Goal: Task Accomplishment & Management: Use online tool/utility

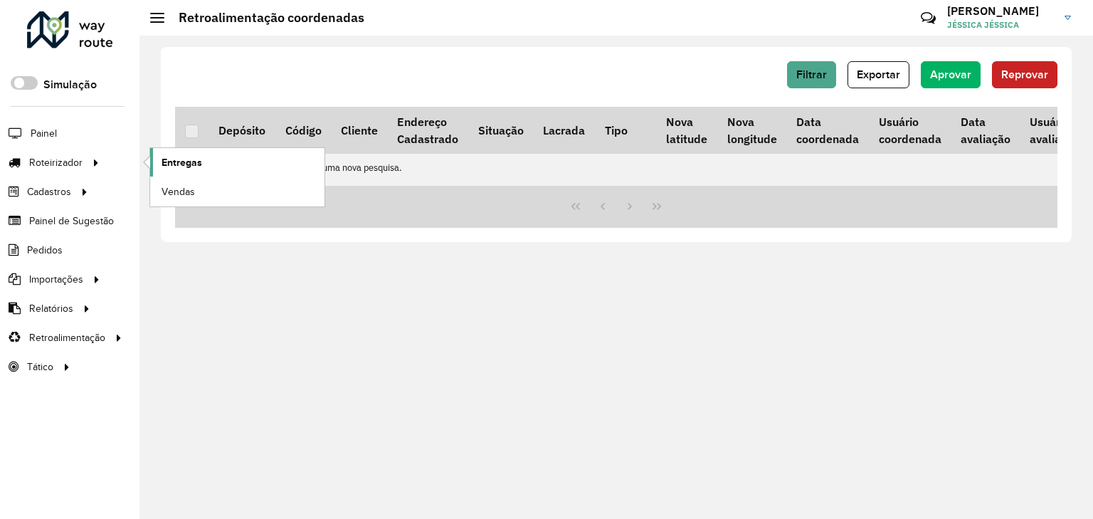
click at [174, 162] on span "Entregas" at bounding box center [181, 162] width 41 height 15
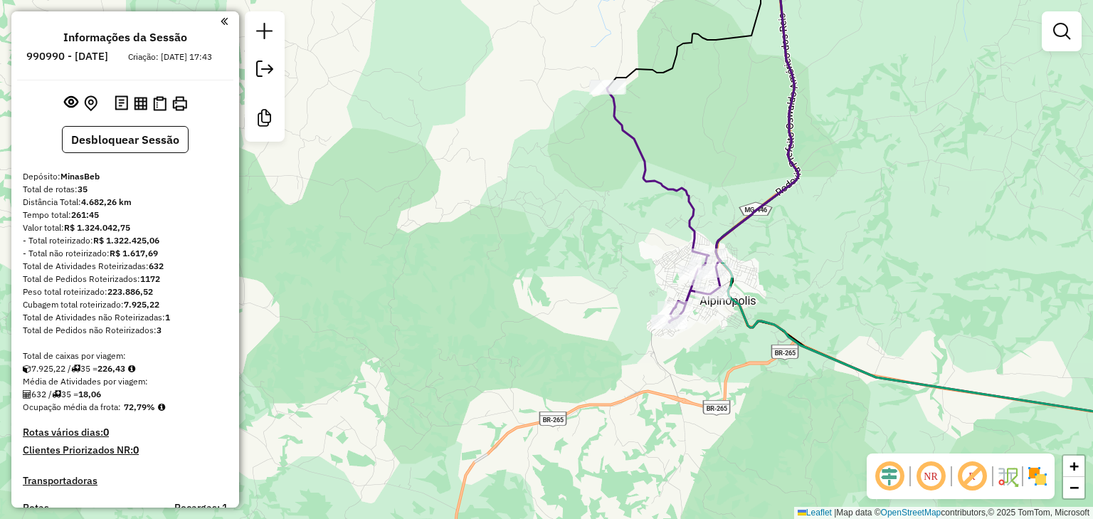
scroll to position [1959, 0]
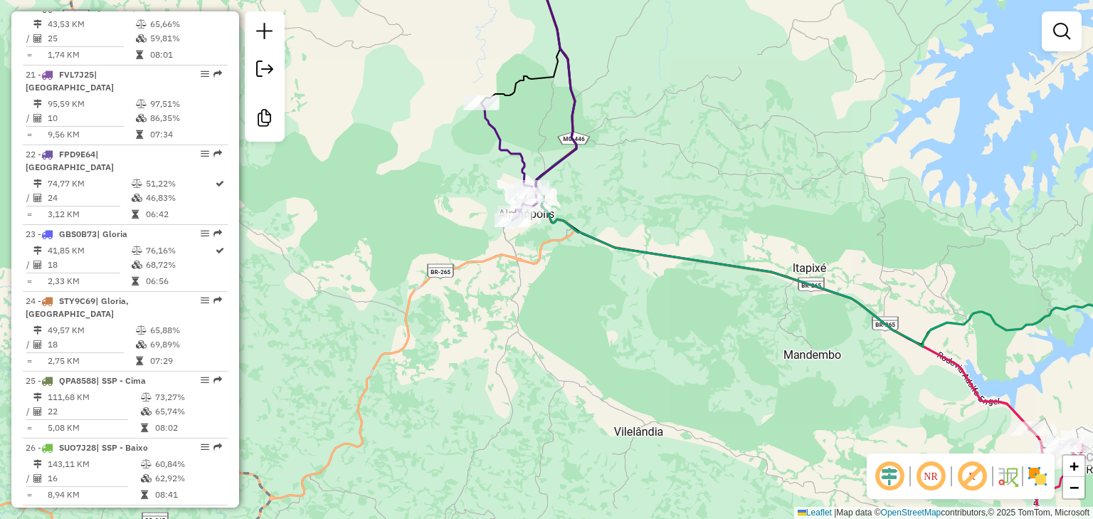
drag, startPoint x: 763, startPoint y: 376, endPoint x: 611, endPoint y: 147, distance: 274.0
click at [620, 188] on div "Janela de atendimento Grade de atendimento Capacidade Transportadoras Veículos …" at bounding box center [546, 259] width 1093 height 519
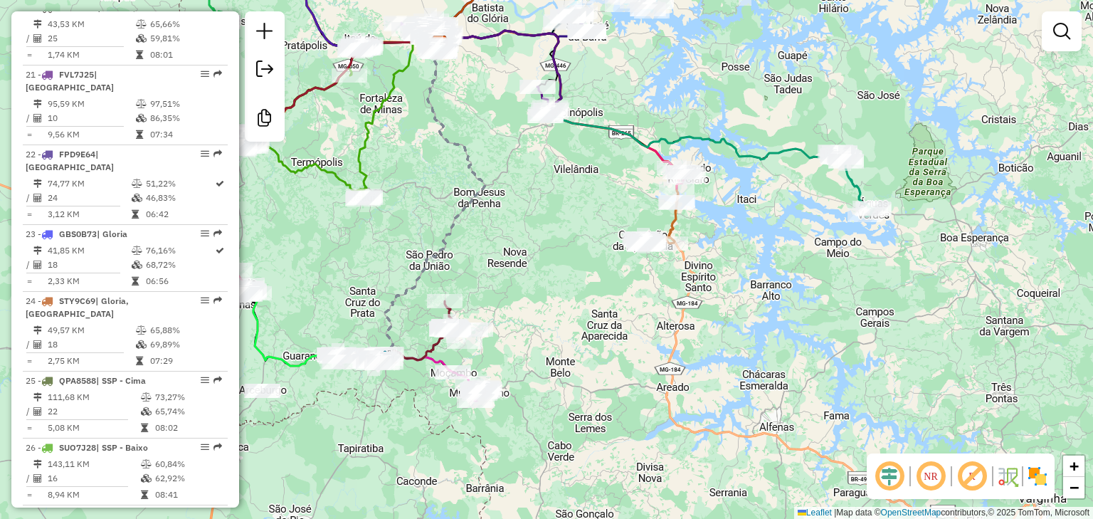
drag, startPoint x: 561, startPoint y: 290, endPoint x: 807, endPoint y: 208, distance: 258.7
click at [806, 208] on div "Janela de atendimento Grade de atendimento Capacidade Transportadoras Veículos …" at bounding box center [546, 259] width 1093 height 519
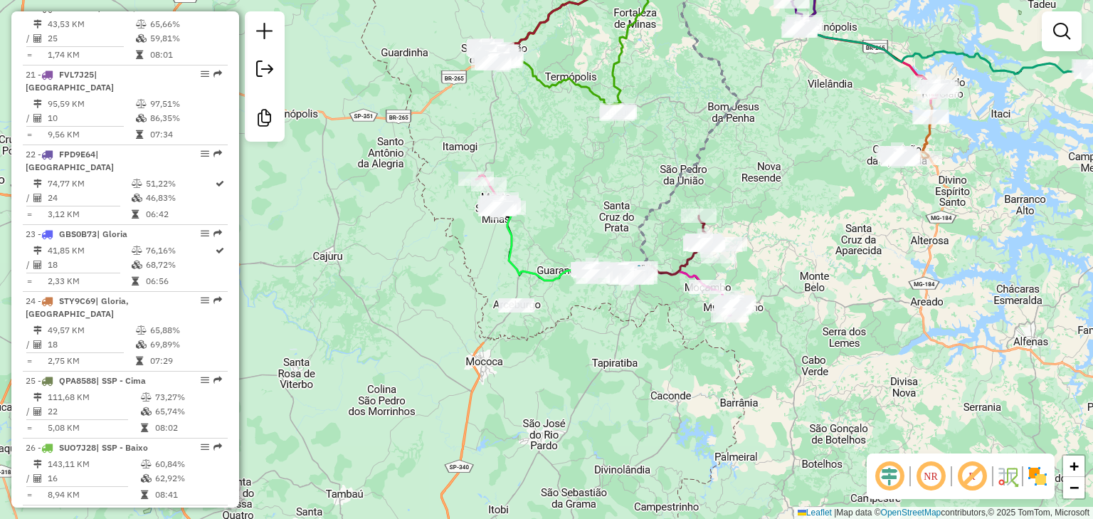
click at [470, 285] on div "Janela de atendimento Grade de atendimento Capacidade Transportadoras Veículos …" at bounding box center [546, 259] width 1093 height 519
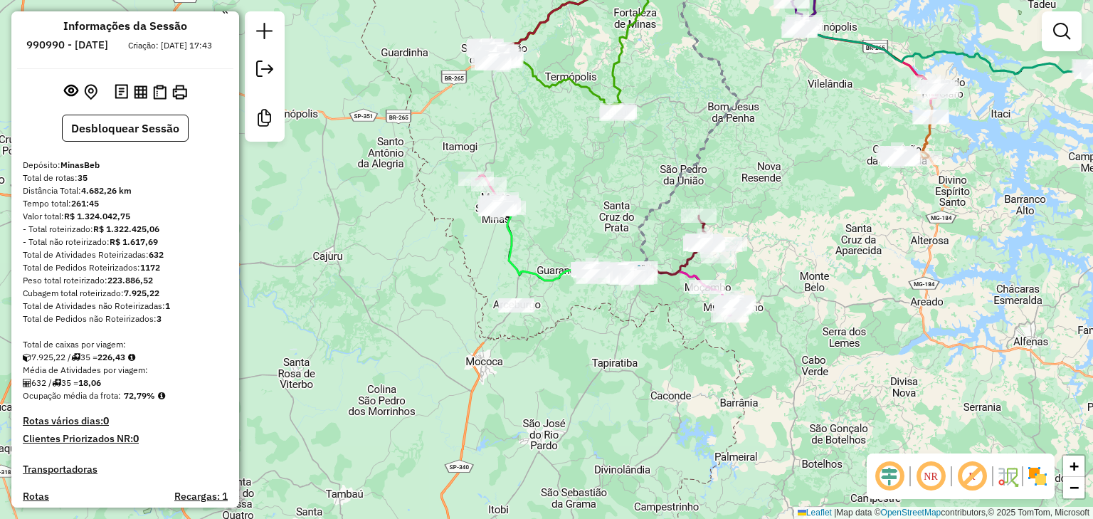
scroll to position [0, 0]
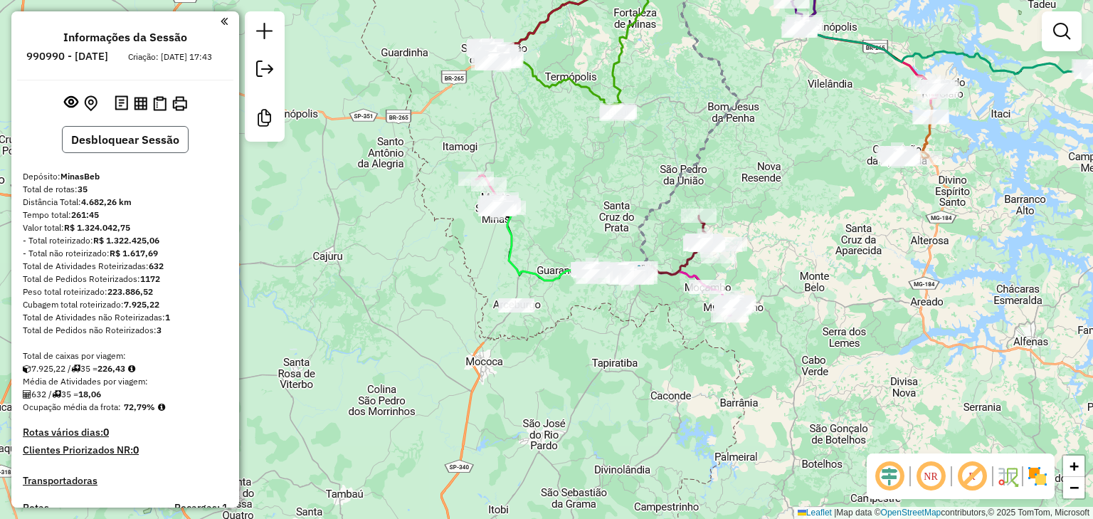
click at [159, 140] on button "Desbloquear Sessão" at bounding box center [125, 139] width 127 height 27
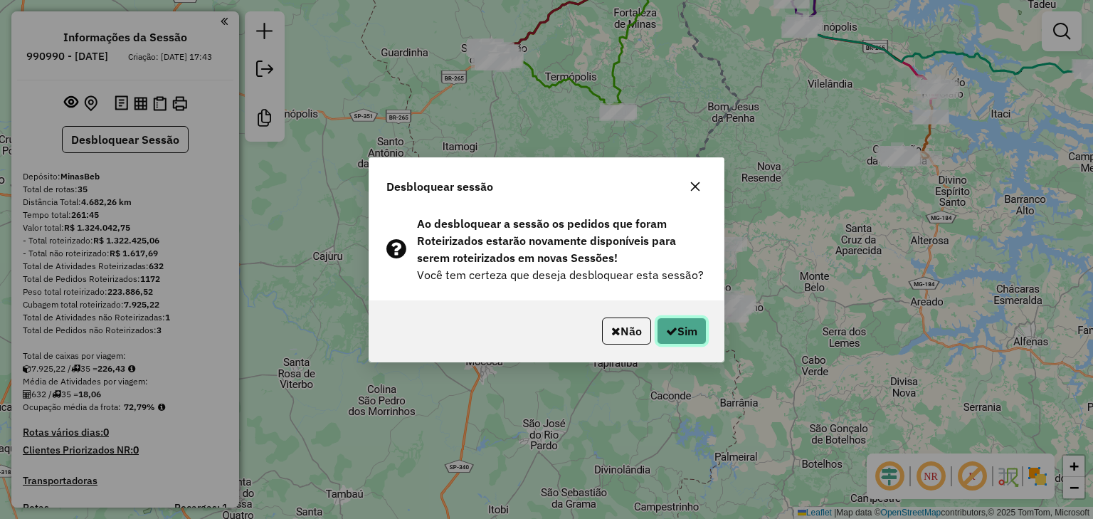
click at [697, 338] on button "Sim" at bounding box center [682, 330] width 50 height 27
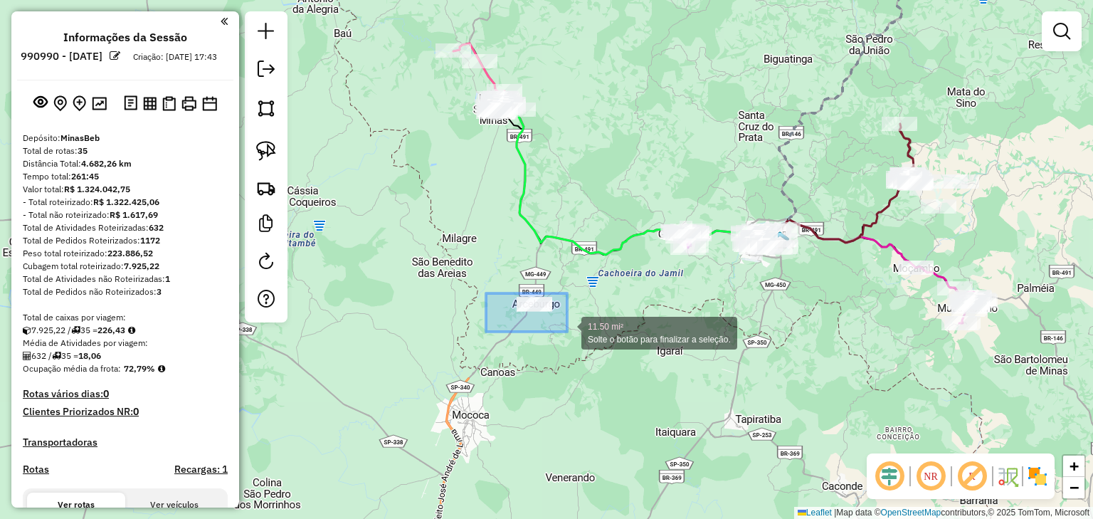
drag, startPoint x: 486, startPoint y: 293, endPoint x: 567, endPoint y: 331, distance: 89.7
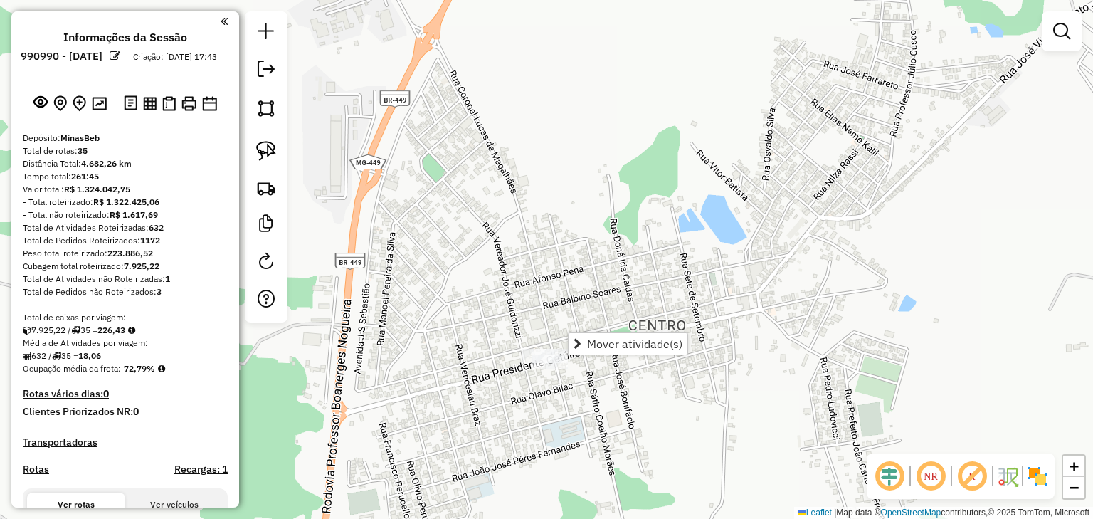
drag, startPoint x: 541, startPoint y: 335, endPoint x: 538, endPoint y: 253, distance: 81.9
click at [538, 256] on div "Janela de atendimento Grade de atendimento Capacidade Transportadoras Veículos …" at bounding box center [546, 259] width 1093 height 519
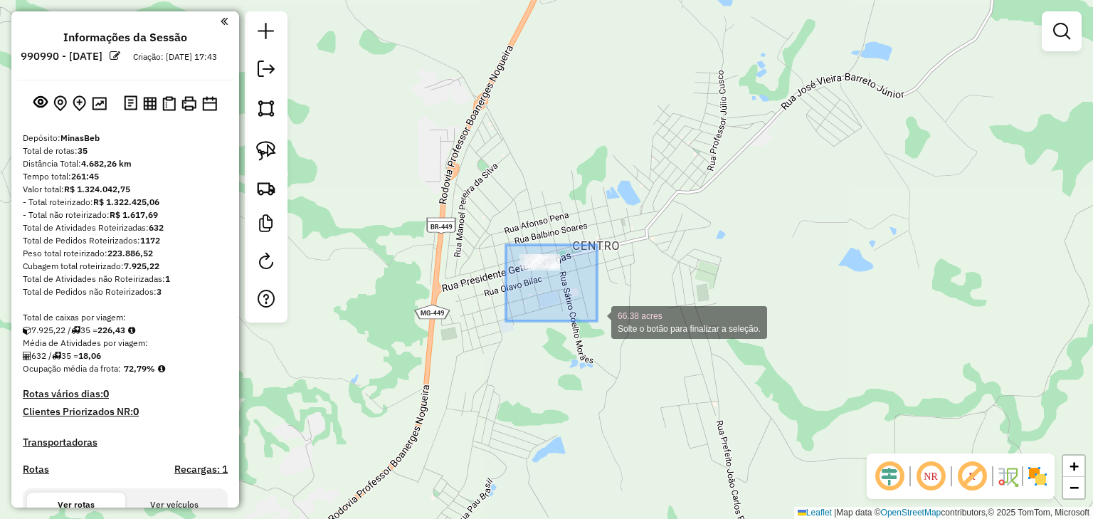
drag, startPoint x: 506, startPoint y: 245, endPoint x: 597, endPoint y: 321, distance: 118.7
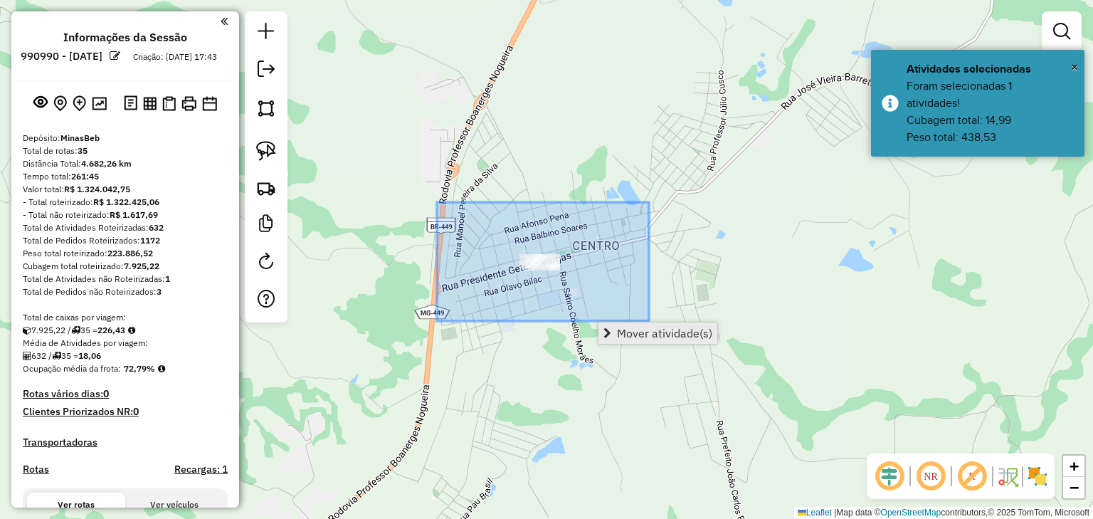
drag, startPoint x: 437, startPoint y: 202, endPoint x: 654, endPoint y: 336, distance: 255.5
click at [654, 336] on hb-router-mapa "Mover atividade(s) Informações da Sessão 990990 - 19/08/2025 Criação: 18/08/202…" at bounding box center [546, 259] width 1093 height 519
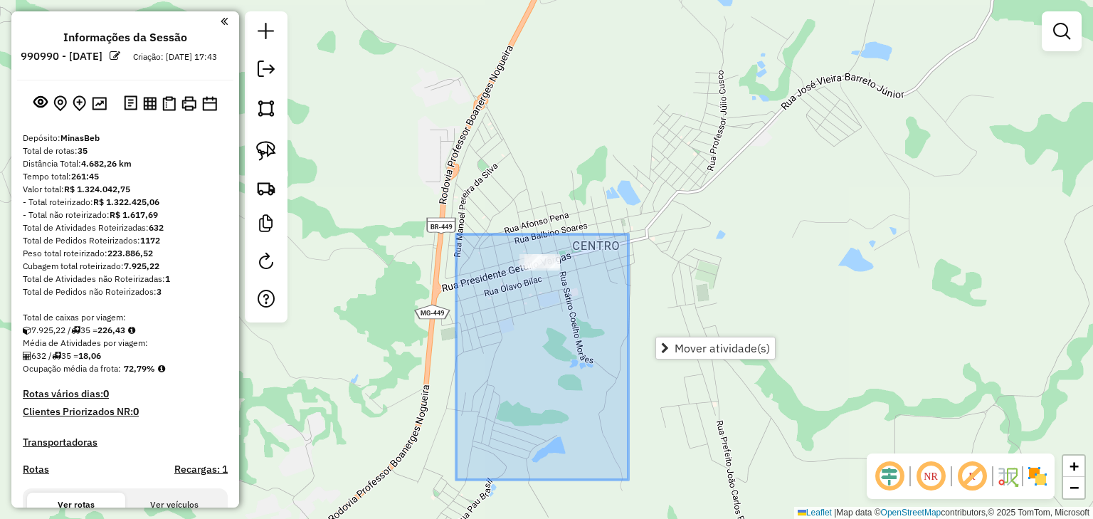
drag, startPoint x: 523, startPoint y: 258, endPoint x: 596, endPoint y: 545, distance: 296.6
click at [596, 518] on html "Aguarde... Pop-up bloqueado! Seu navegador bloqueou automáticamente a abertura …" at bounding box center [546, 259] width 1093 height 519
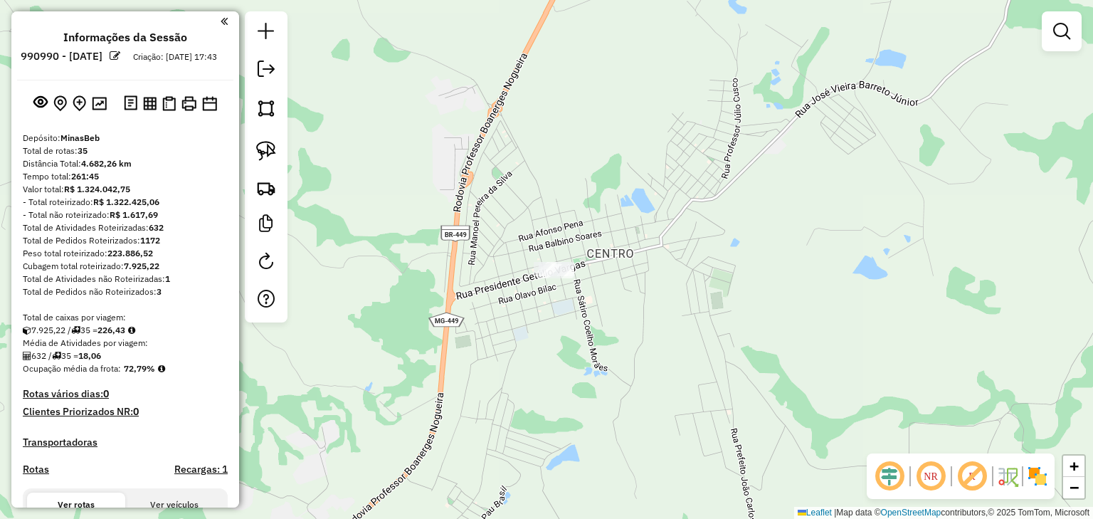
drag, startPoint x: 430, startPoint y: 179, endPoint x: 662, endPoint y: 338, distance: 281.6
click at [662, 338] on div "Janela de atendimento Grade de atendimento Capacidade Transportadoras Veículos …" at bounding box center [546, 259] width 1093 height 519
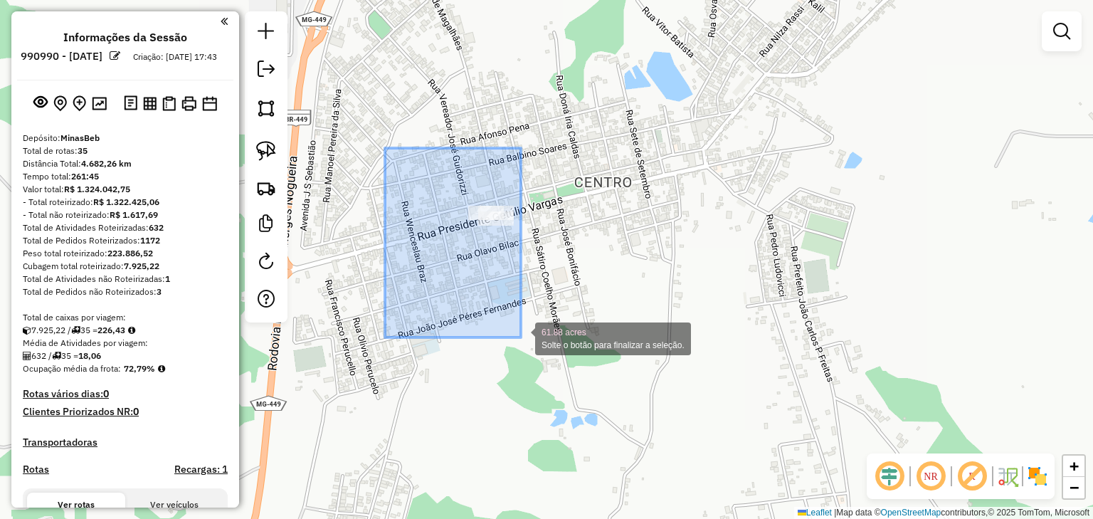
drag, startPoint x: 501, startPoint y: 236, endPoint x: 523, endPoint y: 332, distance: 98.5
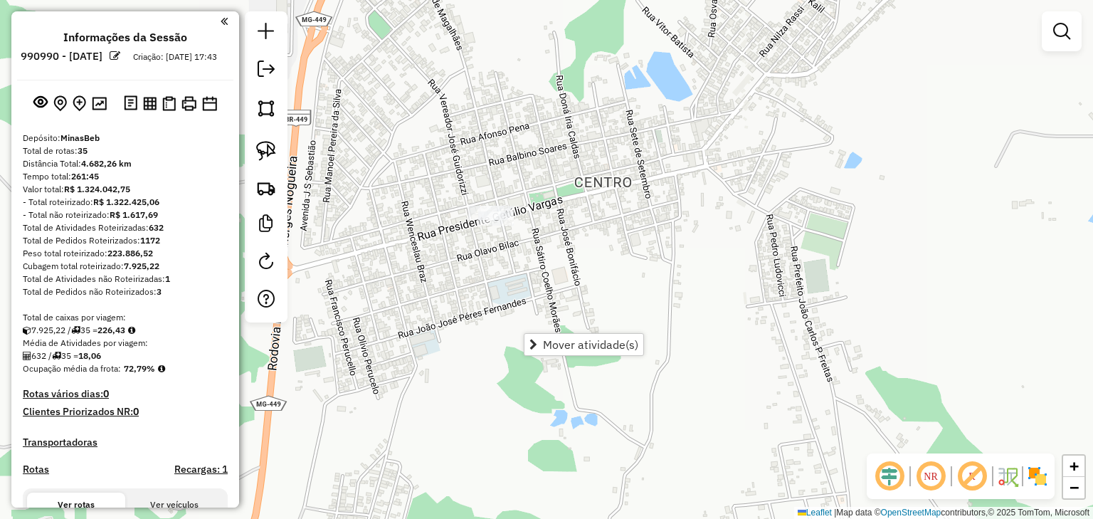
drag, startPoint x: 412, startPoint y: 168, endPoint x: 615, endPoint y: 299, distance: 241.3
click at [615, 299] on div "Janela de atendimento Grade de atendimento Capacidade Transportadoras Veículos …" at bounding box center [546, 259] width 1093 height 519
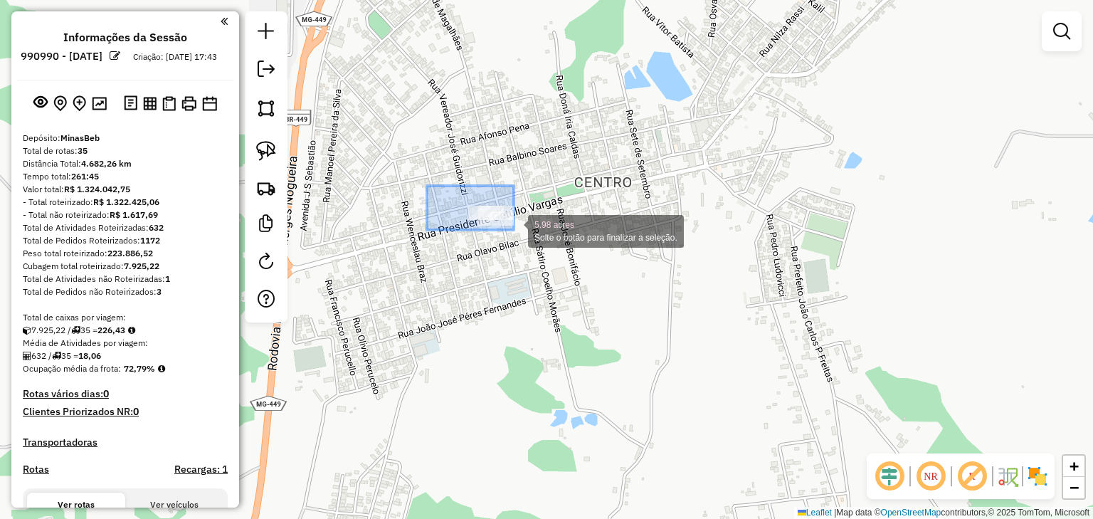
drag, startPoint x: 445, startPoint y: 189, endPoint x: 561, endPoint y: 271, distance: 141.7
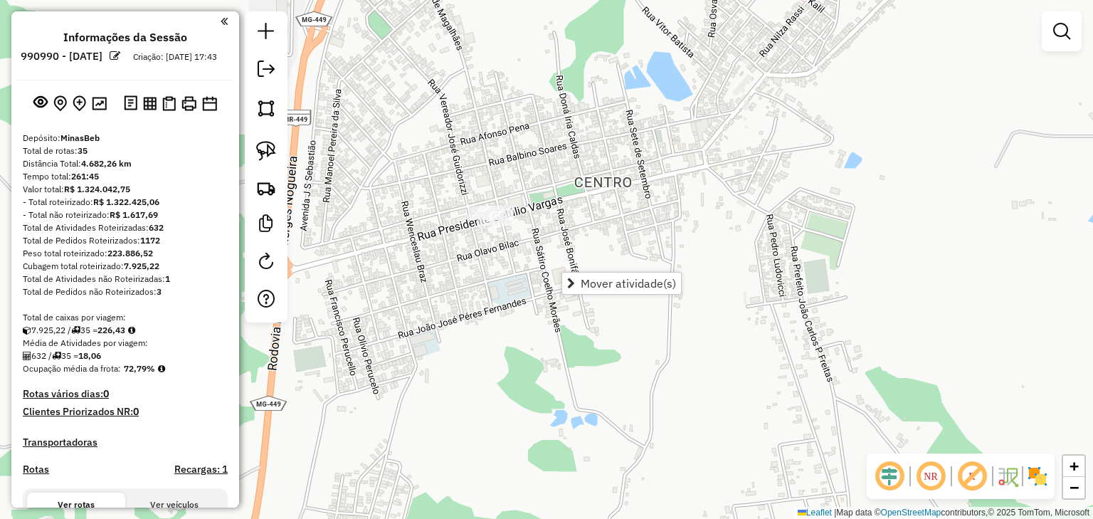
click at [714, 311] on div "Janela de atendimento Grade de atendimento Capacidade Transportadoras Veículos …" at bounding box center [546, 259] width 1093 height 519
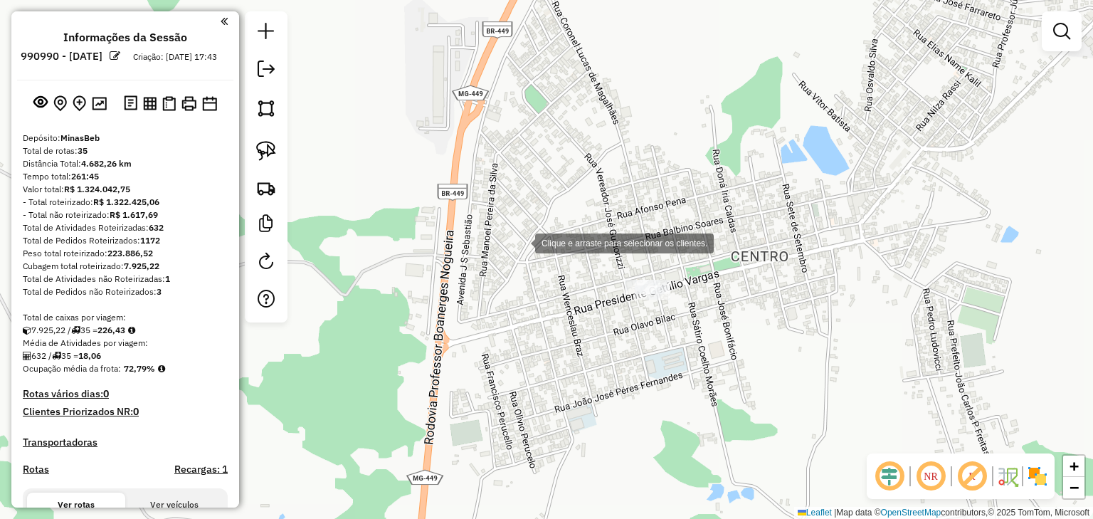
drag, startPoint x: 407, startPoint y: 184, endPoint x: 430, endPoint y: 215, distance: 38.1
click at [430, 215] on div "Clique e arraste para selecionar os clientes. Janela de atendimento Grade de at…" at bounding box center [546, 259] width 1093 height 519
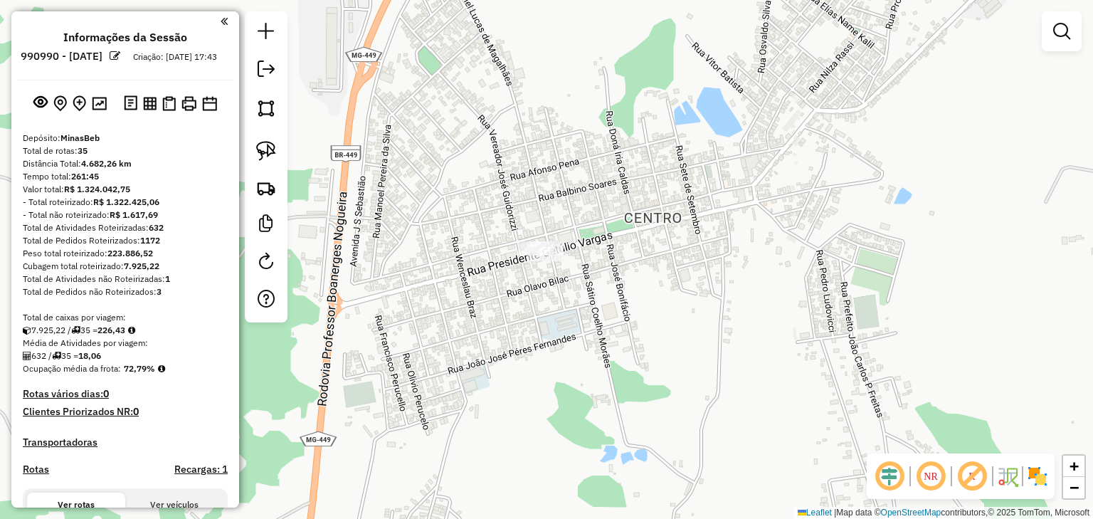
drag, startPoint x: 511, startPoint y: 291, endPoint x: 376, endPoint y: 223, distance: 150.5
click at [376, 223] on div "Janela de atendimento Grade de atendimento Capacidade Transportadoras Veículos …" at bounding box center [546, 259] width 1093 height 519
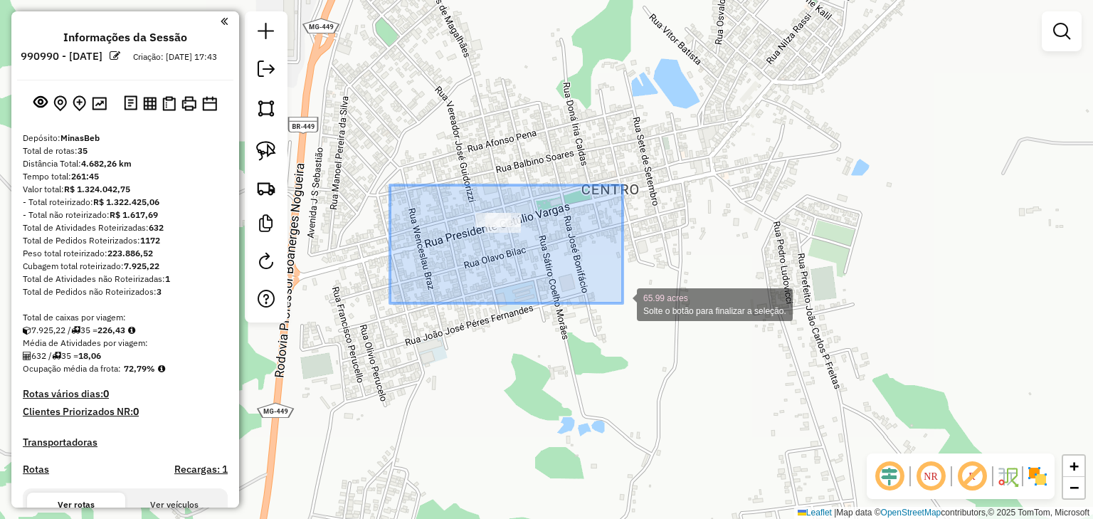
drag, startPoint x: 390, startPoint y: 185, endPoint x: 622, endPoint y: 303, distance: 260.9
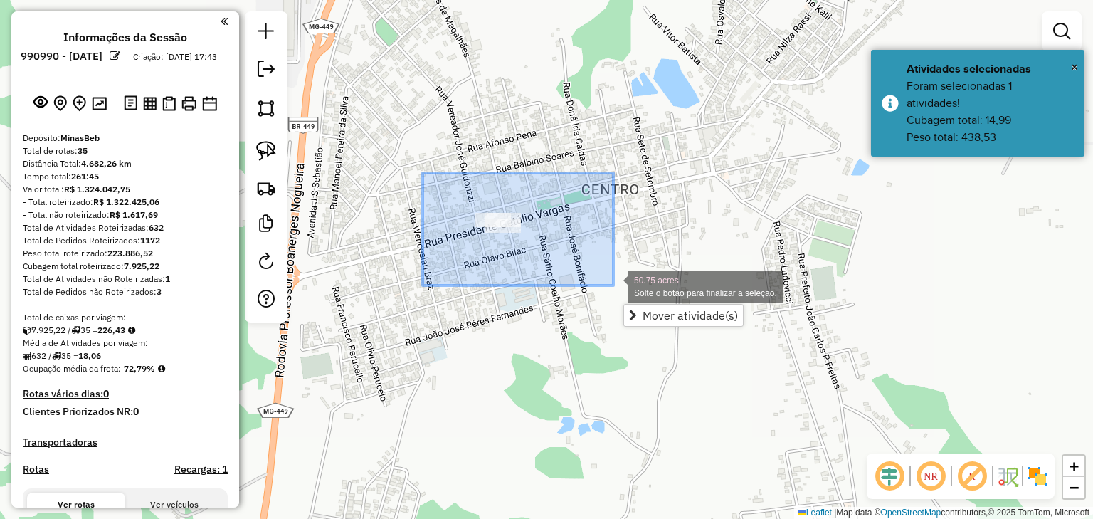
drag, startPoint x: 423, startPoint y: 173, endPoint x: 613, endPoint y: 285, distance: 221.3
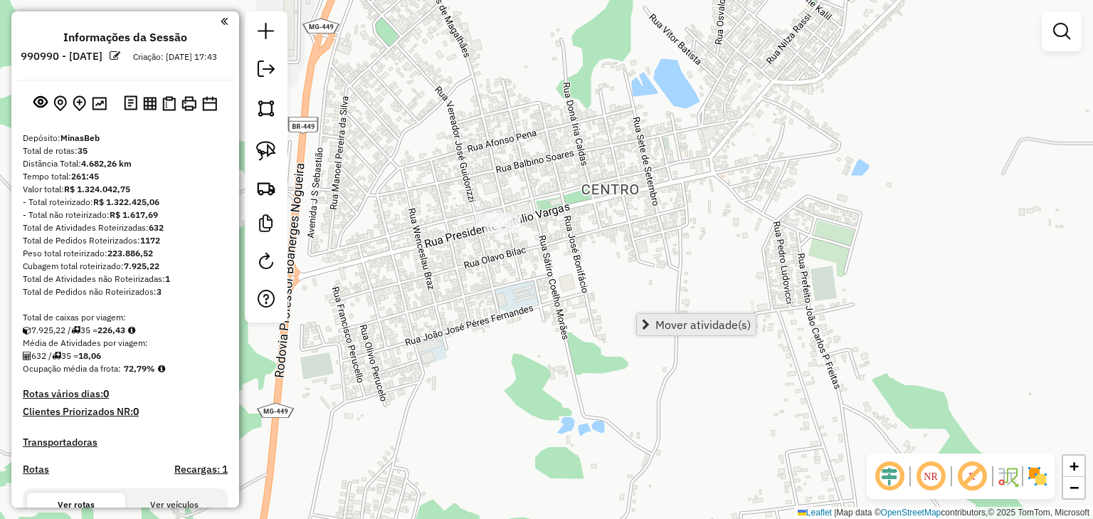
click at [679, 322] on span "Mover atividade(s)" at bounding box center [702, 324] width 95 height 11
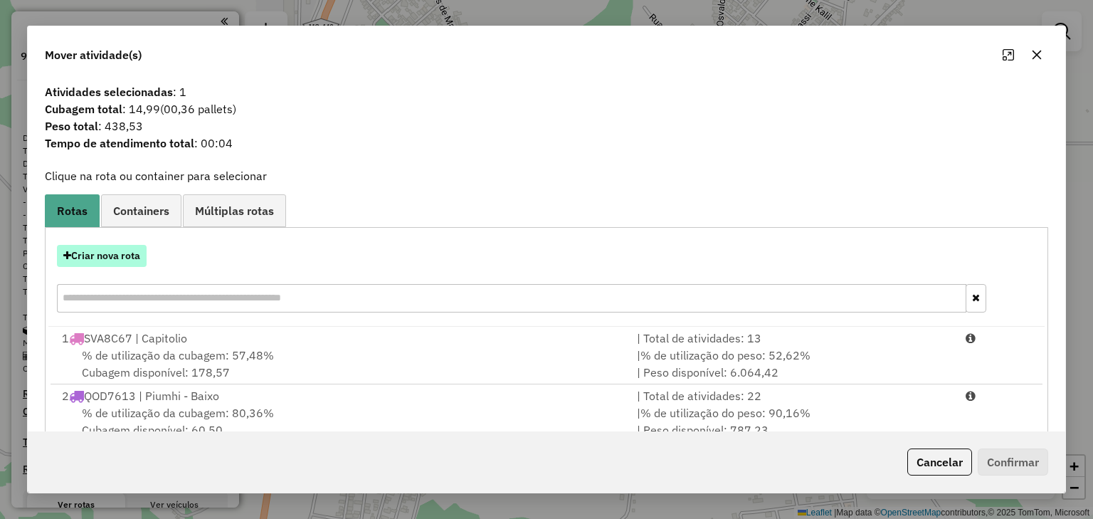
click at [131, 259] on button "Criar nova rota" at bounding box center [102, 256] width 90 height 22
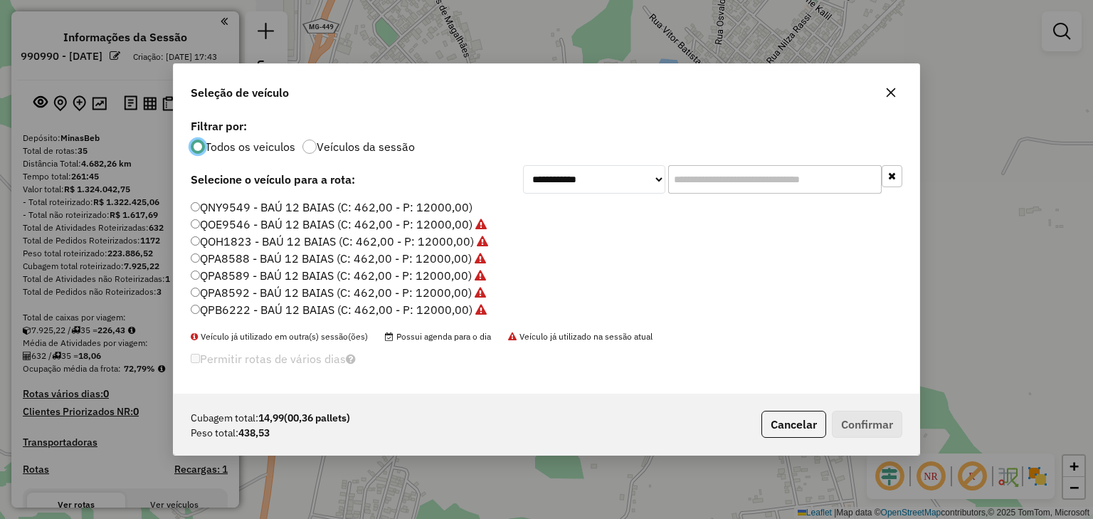
scroll to position [7, 4]
click at [630, 180] on select "**********" at bounding box center [594, 179] width 142 height 28
click at [523, 169] on select "**********" at bounding box center [594, 179] width 142 height 28
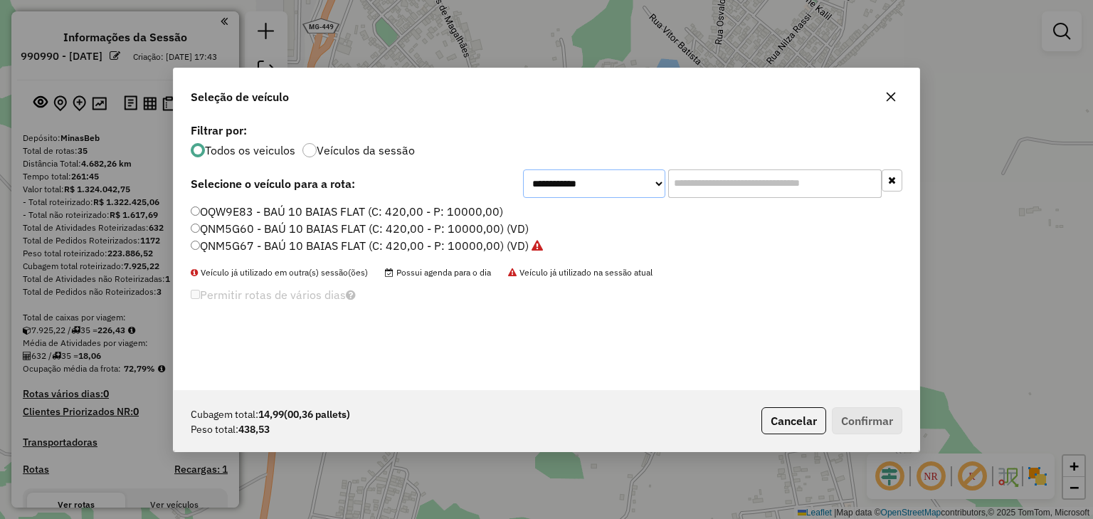
click at [622, 193] on select "**********" at bounding box center [594, 183] width 142 height 28
click at [523, 169] on select "**********" at bounding box center [594, 183] width 142 height 28
click at [615, 183] on select "**********" at bounding box center [594, 183] width 142 height 28
click at [523, 169] on select "**********" at bounding box center [594, 183] width 142 height 28
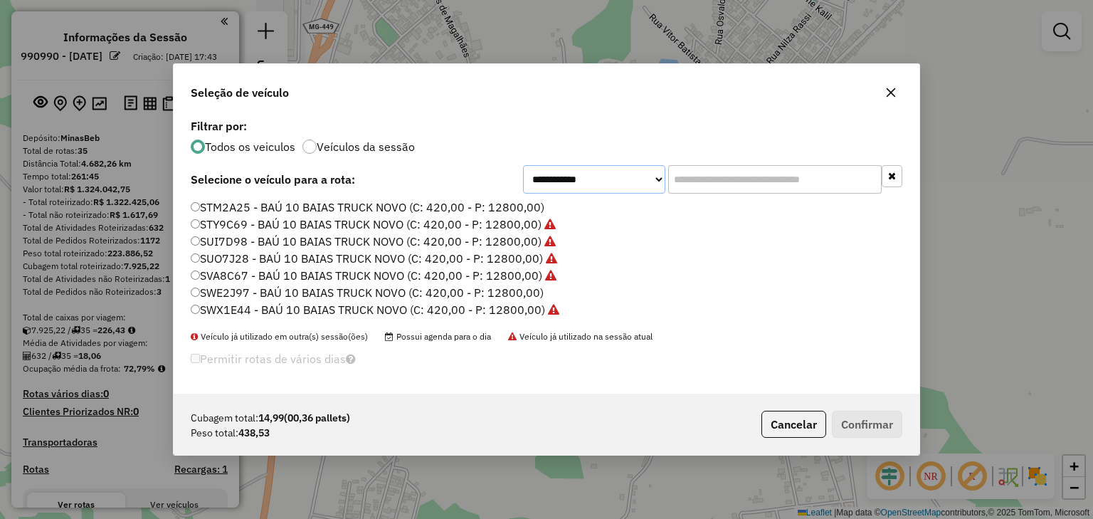
click at [617, 179] on select "**********" at bounding box center [594, 179] width 142 height 28
click at [723, 222] on li "STY9C69 - BAÚ 10 BAIAS TRUCK NOVO (C: 420,00 - P: 12800,00)" at bounding box center [546, 224] width 711 height 17
click at [642, 184] on select "**********" at bounding box center [594, 179] width 142 height 28
click at [523, 165] on select "**********" at bounding box center [594, 179] width 142 height 28
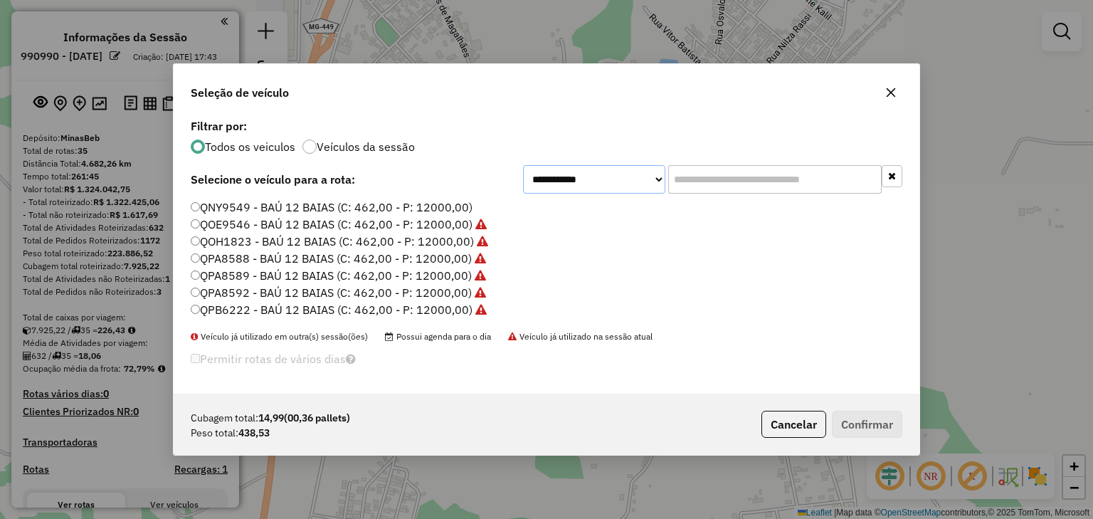
click at [606, 176] on select "**********" at bounding box center [594, 179] width 142 height 28
click at [523, 169] on select "**********" at bounding box center [594, 179] width 142 height 28
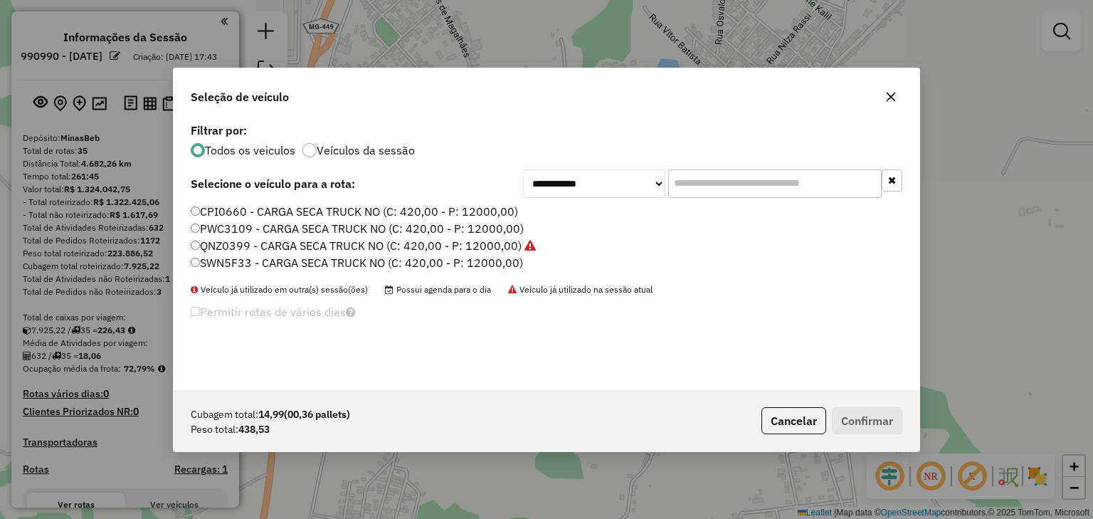
click at [607, 166] on div "**********" at bounding box center [547, 255] width 746 height 270
click at [609, 180] on select "**********" at bounding box center [594, 183] width 142 height 28
click at [523, 169] on select "**********" at bounding box center [594, 183] width 142 height 28
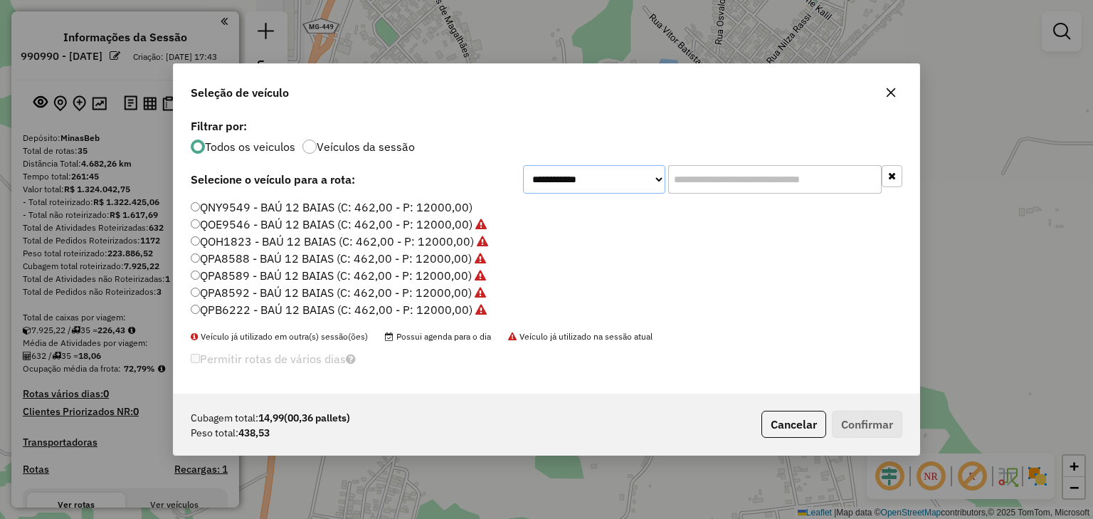
click at [596, 179] on select "**********" at bounding box center [594, 179] width 142 height 28
select select "********"
click at [523, 165] on select "**********" at bounding box center [594, 179] width 142 height 28
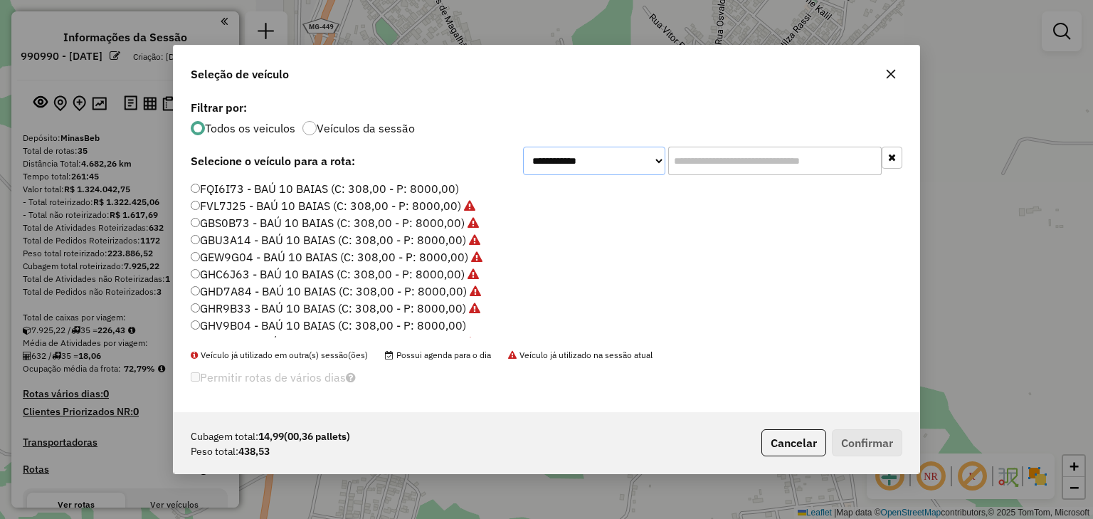
scroll to position [0, 0]
click at [240, 253] on label "FNK2A94 - BAÚ 10 BAIAS (C: 308,00 - P: 8000,00)" at bounding box center [328, 256] width 274 height 17
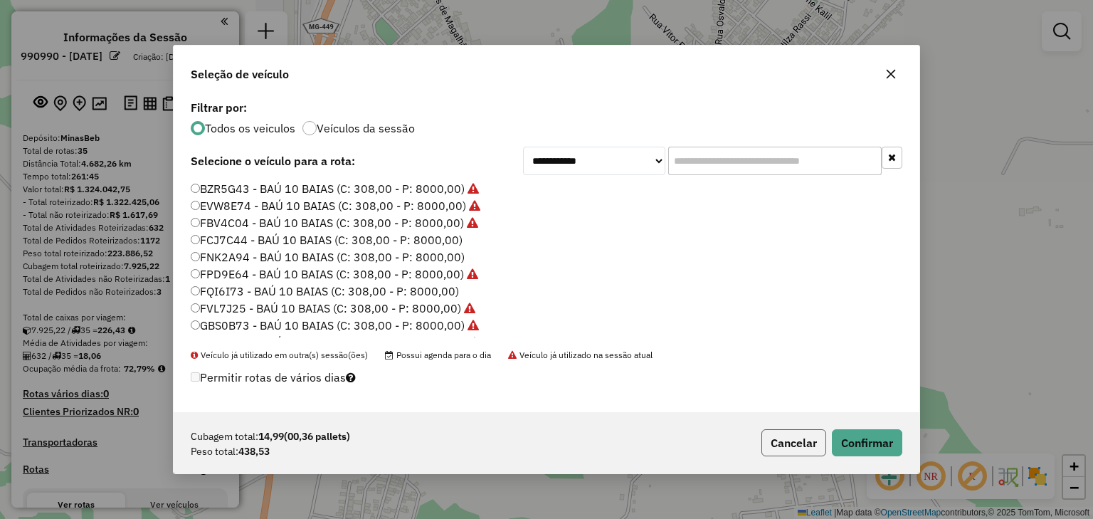
click at [790, 445] on button "Cancelar" at bounding box center [793, 442] width 65 height 27
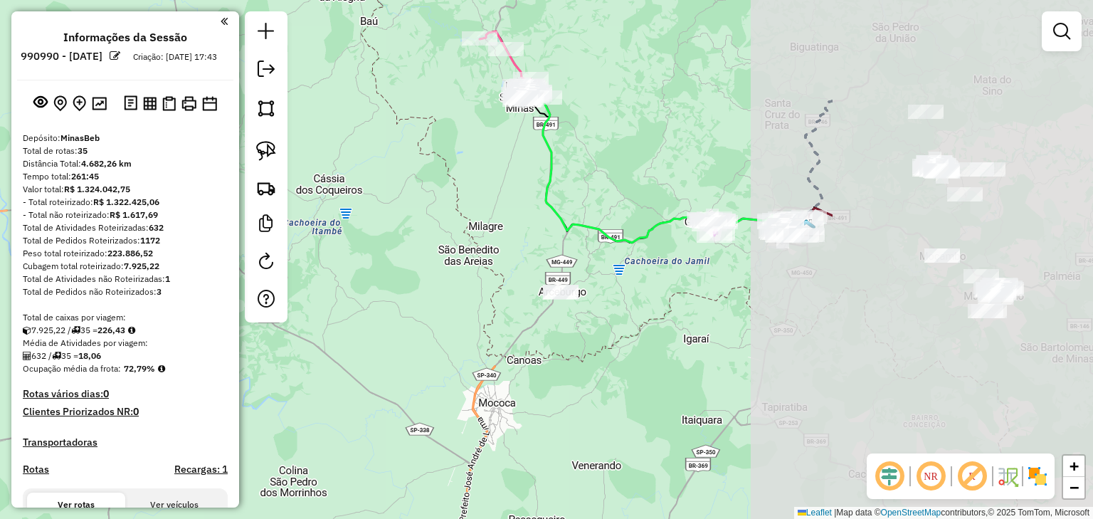
drag, startPoint x: 964, startPoint y: 336, endPoint x: 595, endPoint y: 339, distance: 369.2
click at [595, 339] on div "Janela de atendimento Grade de atendimento Capacidade Transportadoras Veículos …" at bounding box center [546, 259] width 1093 height 519
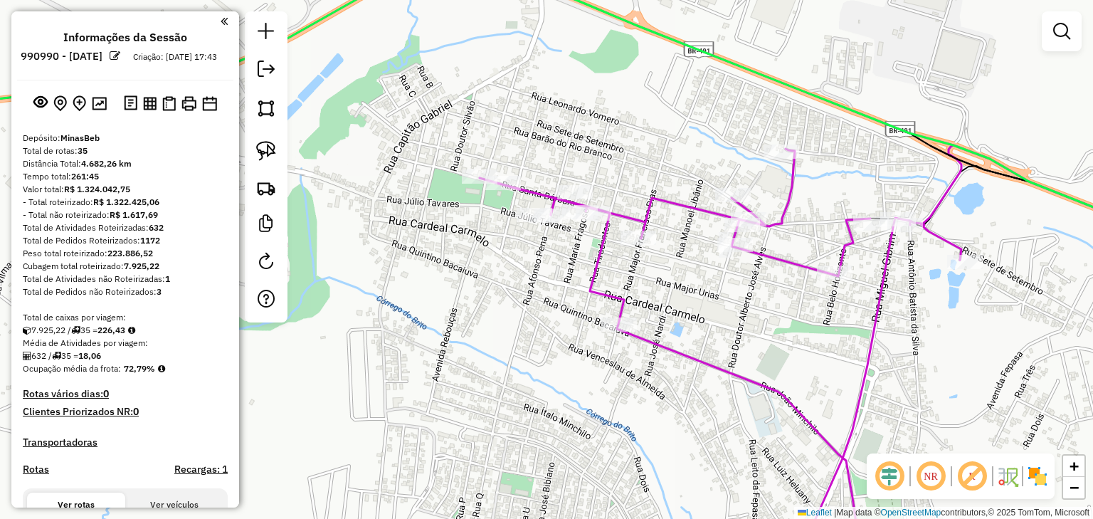
drag, startPoint x: 637, startPoint y: 236, endPoint x: 657, endPoint y: 276, distance: 44.2
click at [657, 276] on div "Janela de atendimento Grade de atendimento Capacidade Transportadoras Veículos …" at bounding box center [546, 259] width 1093 height 519
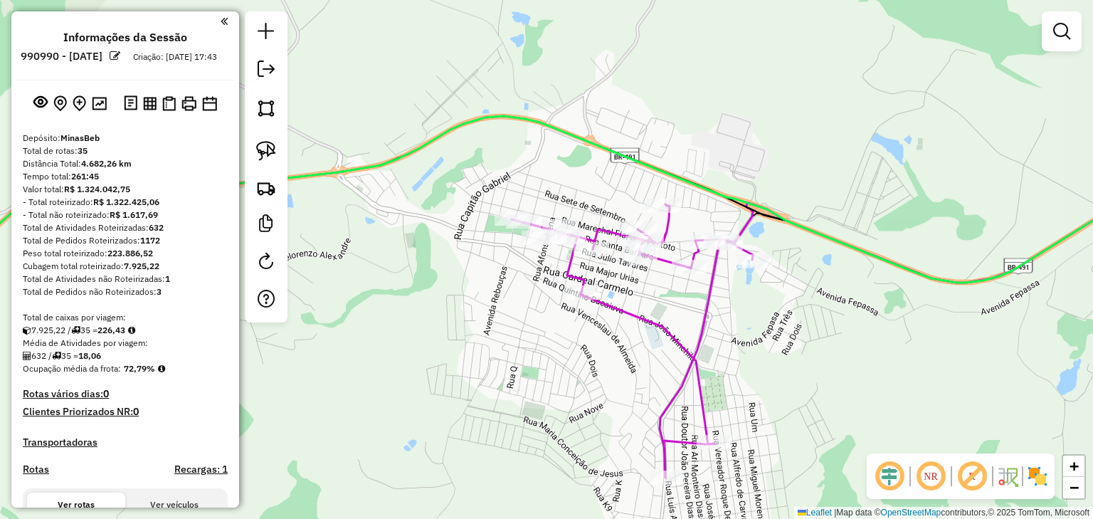
drag, startPoint x: 681, startPoint y: 304, endPoint x: 623, endPoint y: 293, distance: 59.4
click at [623, 293] on div "Janela de atendimento Grade de atendimento Capacidade Transportadoras Veículos …" at bounding box center [546, 259] width 1093 height 519
click at [620, 305] on icon at bounding box center [856, 339] width 690 height 276
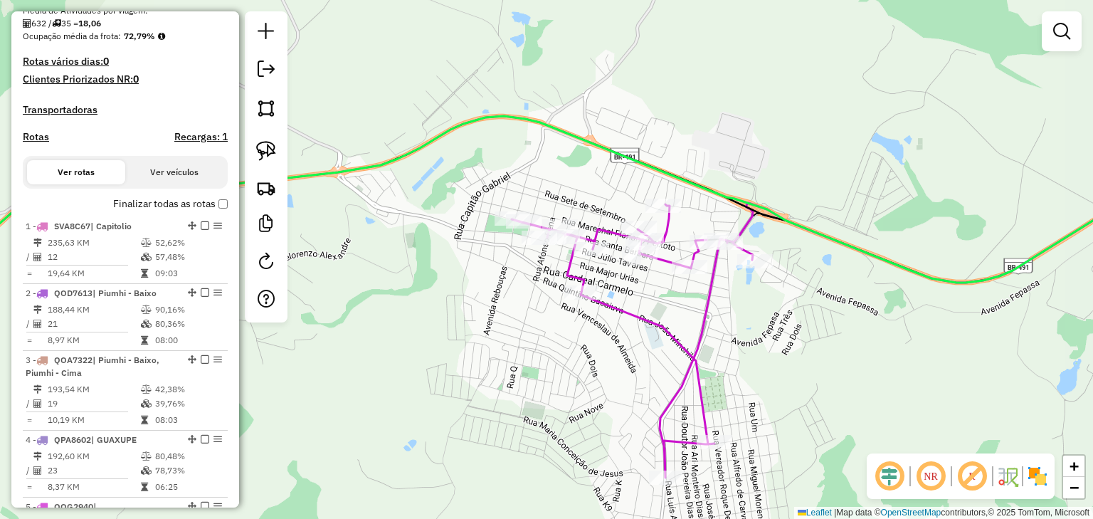
select select "*********"
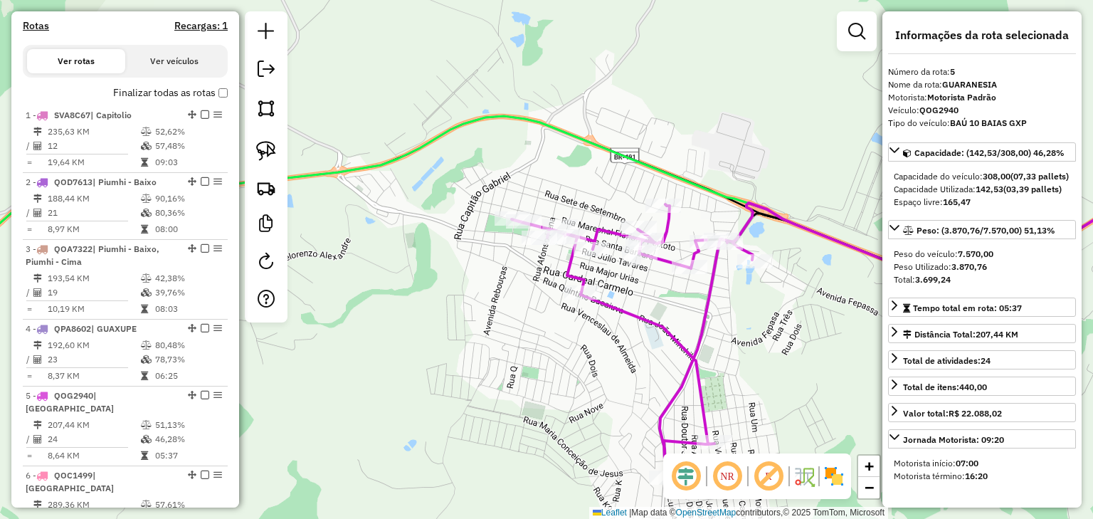
scroll to position [450, 0]
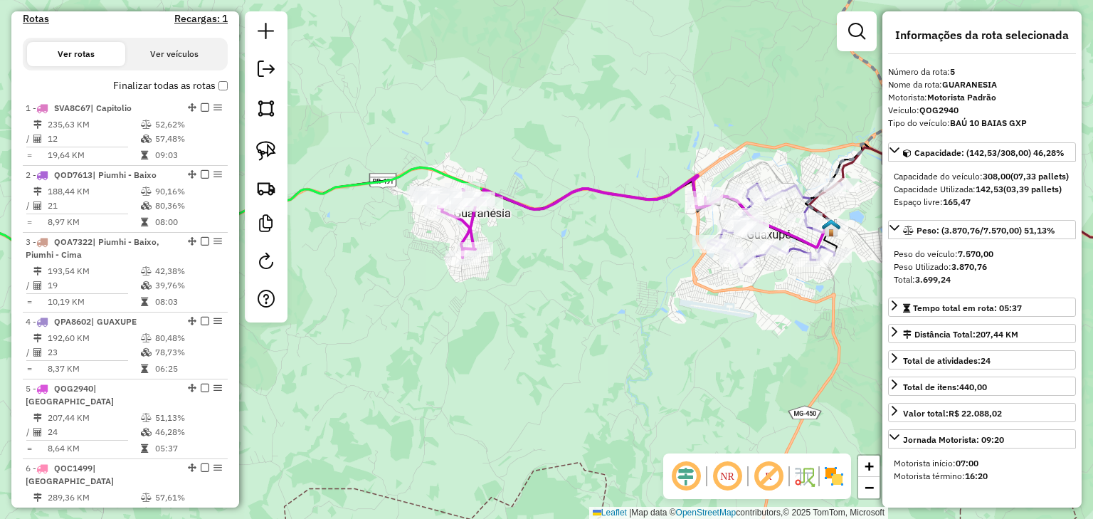
drag, startPoint x: 393, startPoint y: 196, endPoint x: 765, endPoint y: 136, distance: 377.6
click at [765, 136] on div "Janela de atendimento Grade de atendimento Capacidade Transportadoras Veículos …" at bounding box center [546, 259] width 1093 height 519
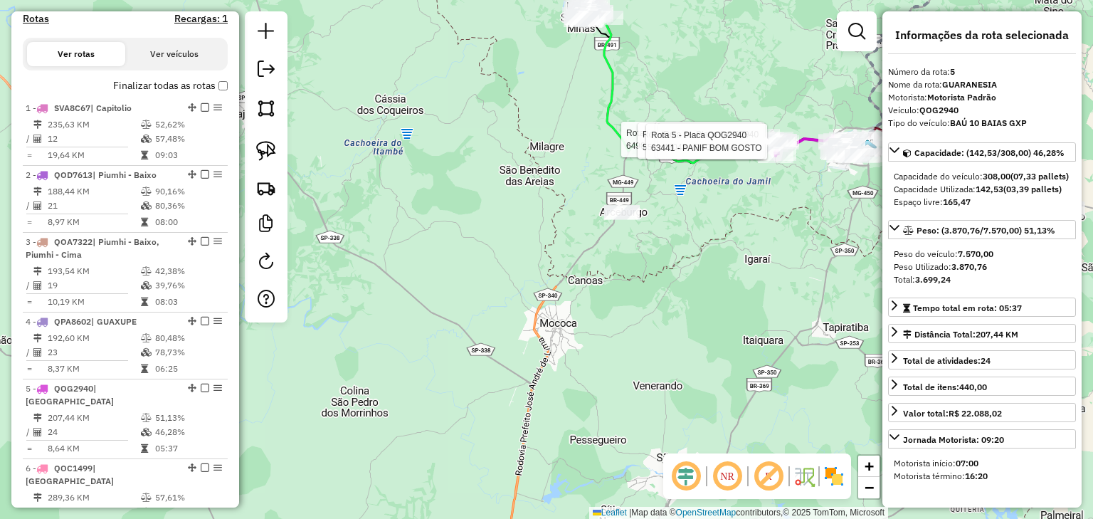
click at [578, 208] on div "Rota 5 - Placa QOG2940 55413 - BAR BAIANO GE Rota 5 - Placa QOG2940 64981 - SOR…" at bounding box center [546, 259] width 1093 height 519
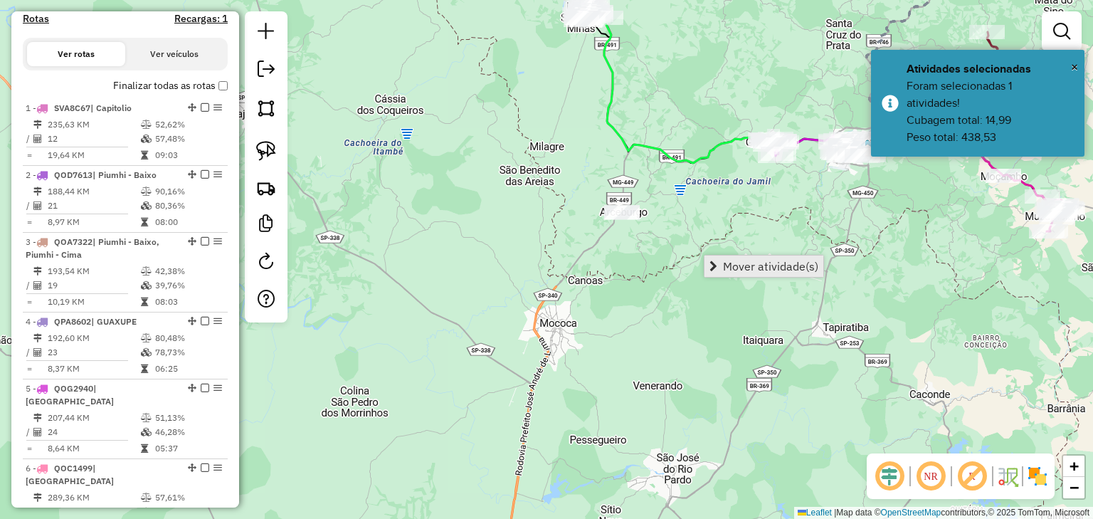
click at [721, 273] on link "Mover atividade(s)" at bounding box center [763, 265] width 119 height 21
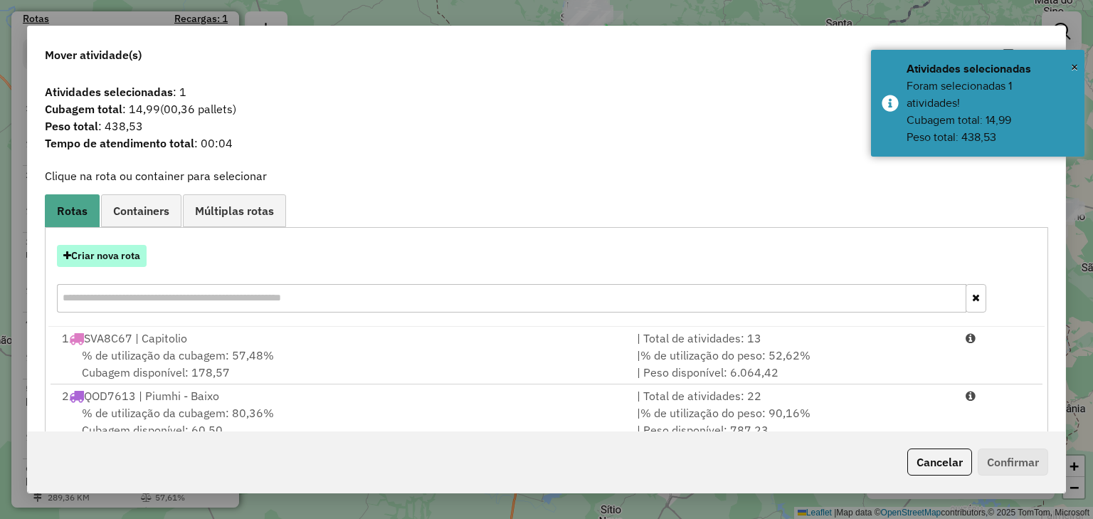
click at [117, 247] on button "Criar nova rota" at bounding box center [102, 256] width 90 height 22
select select "********"
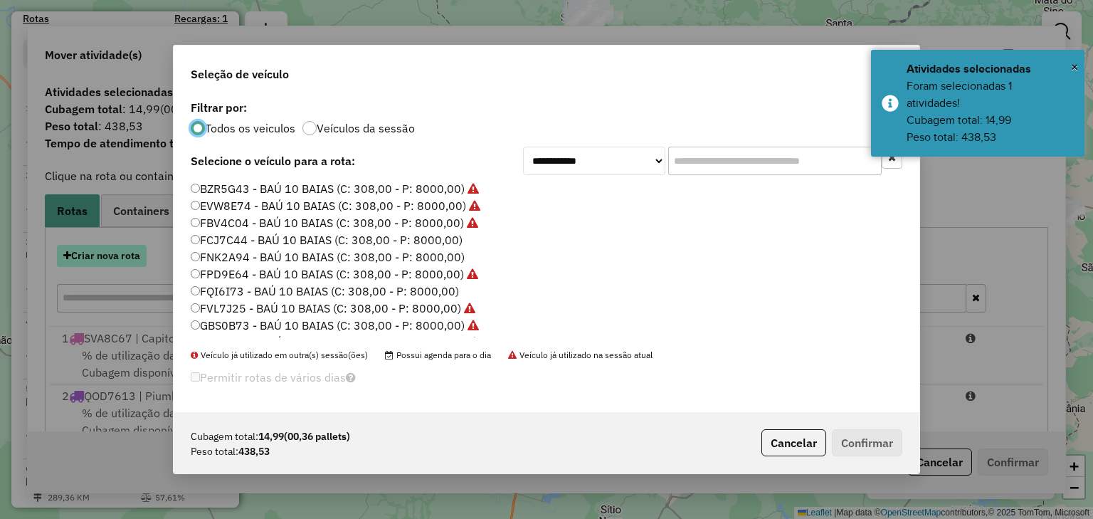
scroll to position [7, 4]
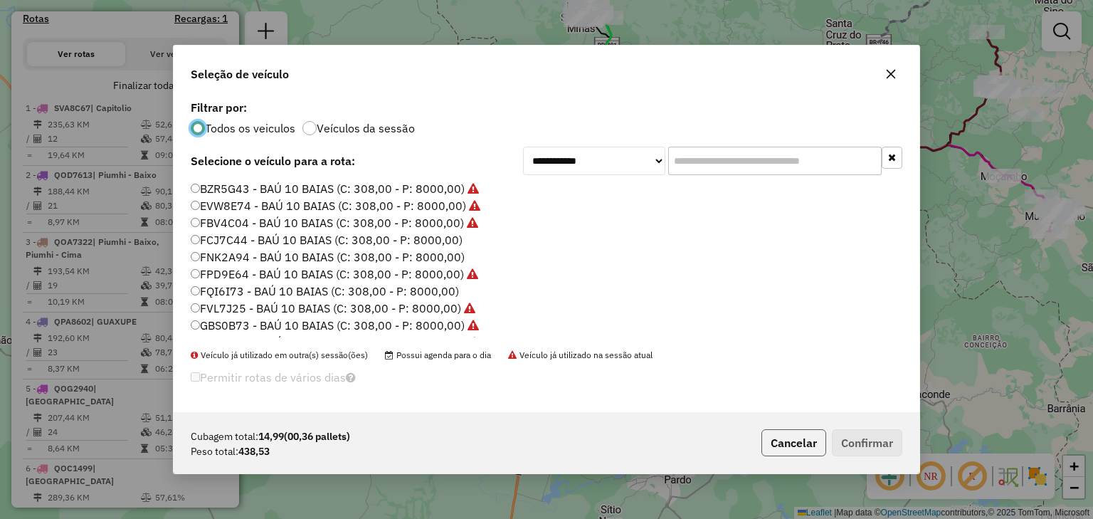
click at [771, 431] on button "Cancelar" at bounding box center [793, 442] width 65 height 27
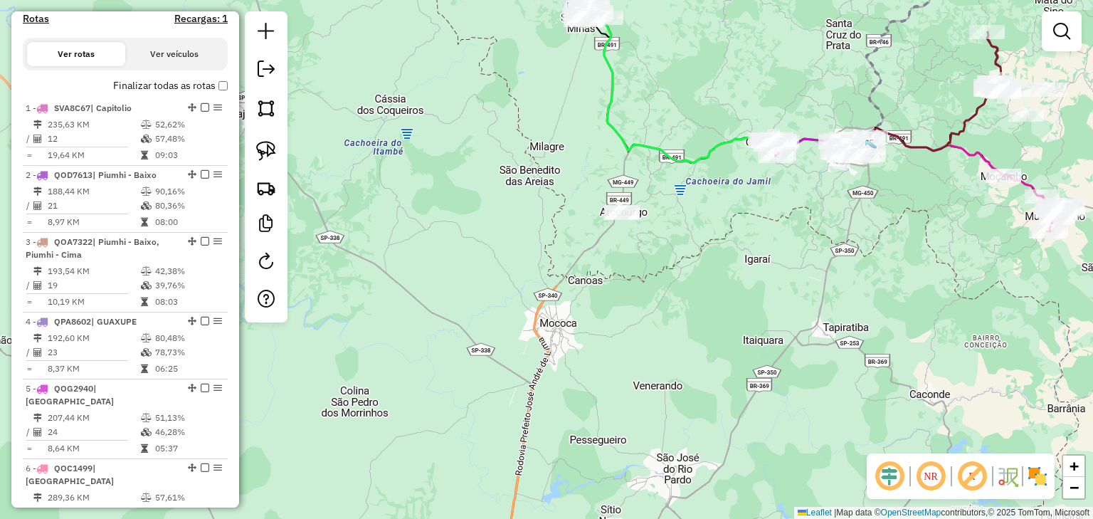
click at [657, 146] on icon at bounding box center [728, 87] width 277 height 152
select select "*********"
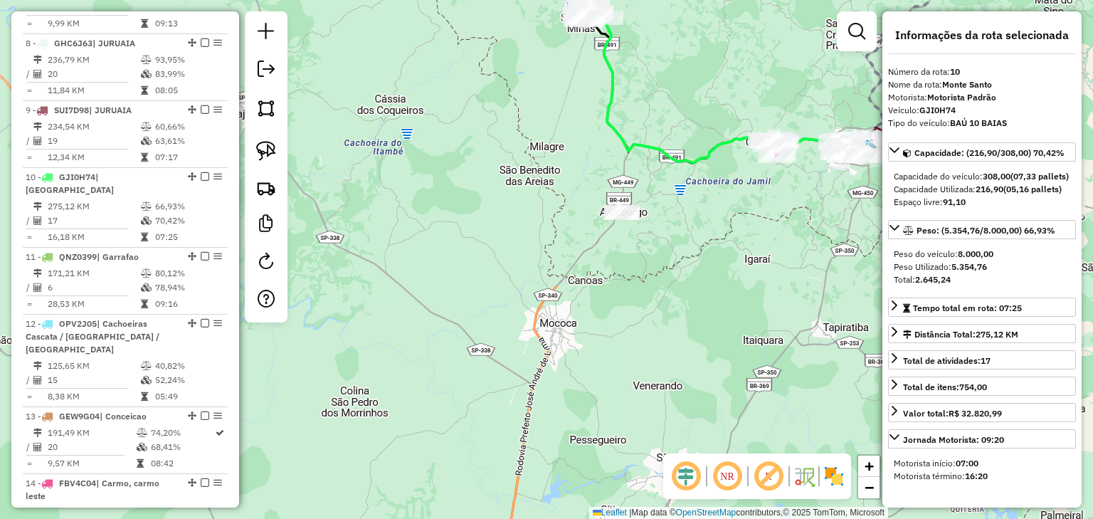
scroll to position [1164, 0]
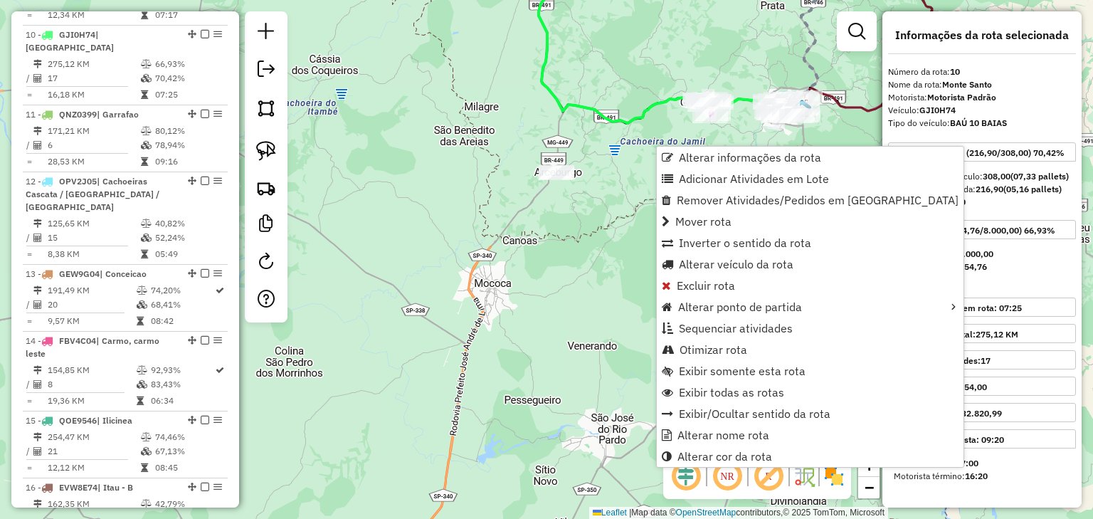
drag, startPoint x: 563, startPoint y: 166, endPoint x: 497, endPoint y: 126, distance: 76.6
click at [497, 126] on div "Janela de atendimento Grade de atendimento Capacidade Transportadoras Veículos …" at bounding box center [546, 259] width 1093 height 519
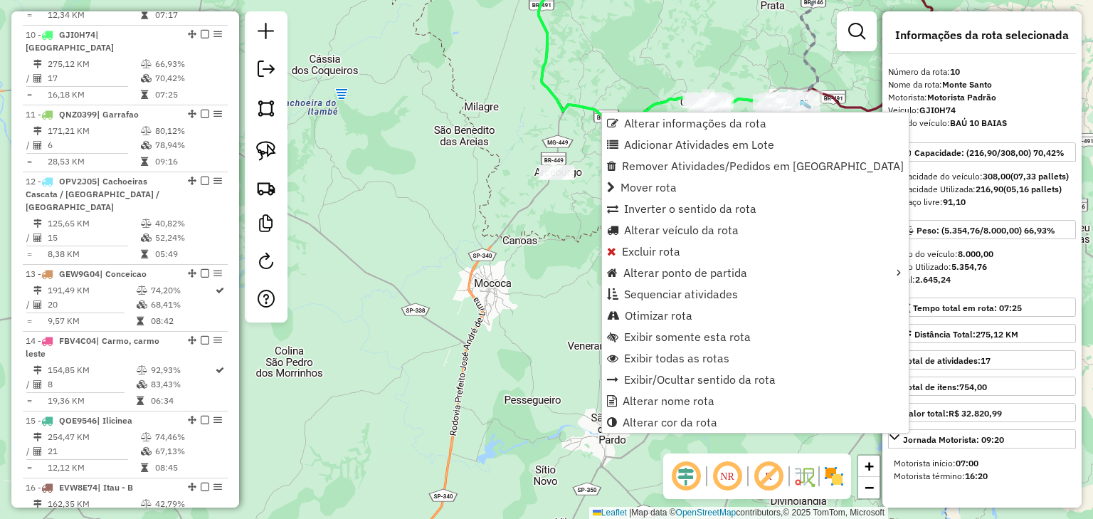
click at [506, 179] on div "Janela de atendimento Grade de atendimento Capacidade Transportadoras Veículos …" at bounding box center [546, 259] width 1093 height 519
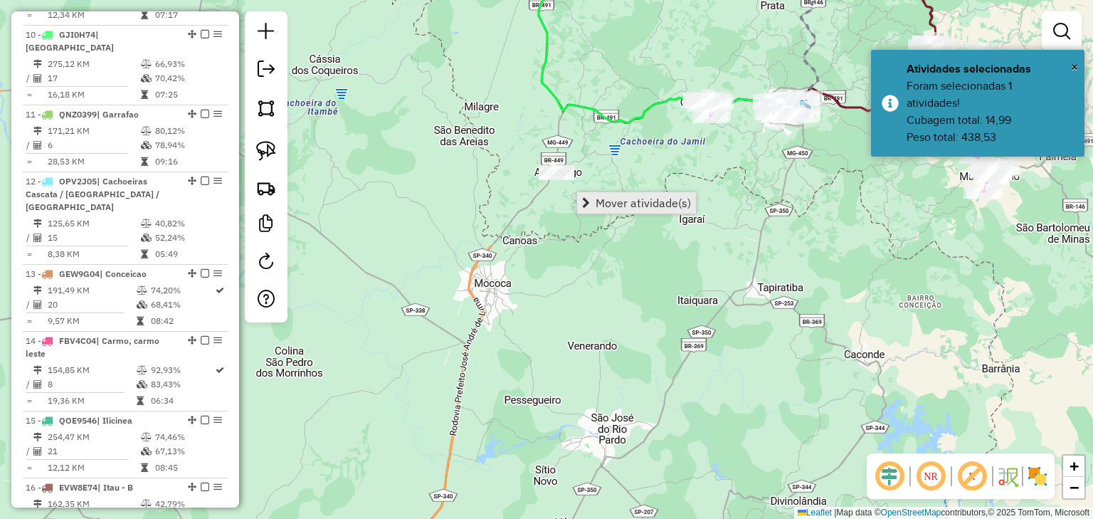
click at [598, 197] on span "Mover atividade(s)" at bounding box center [642, 202] width 95 height 11
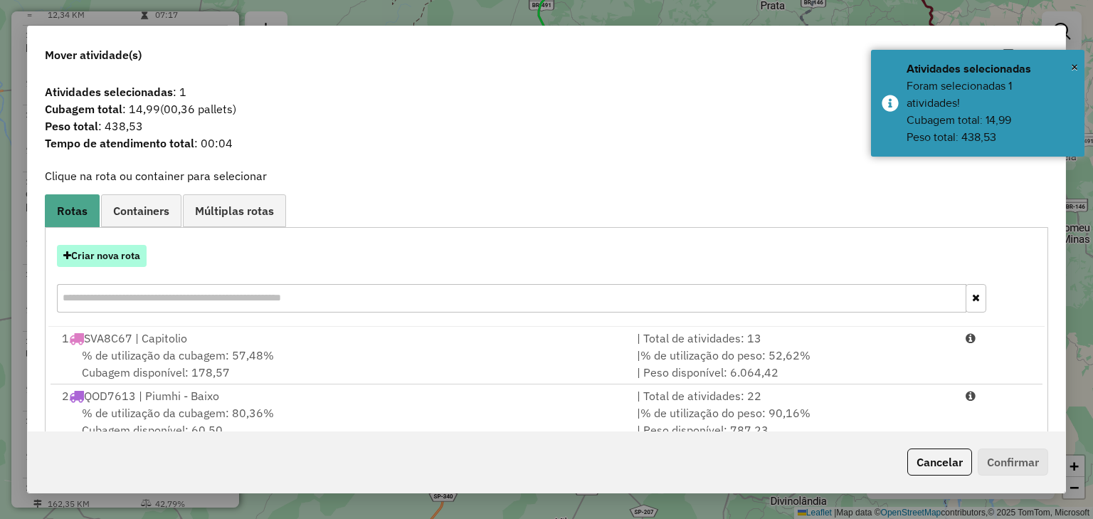
click at [121, 258] on button "Criar nova rota" at bounding box center [102, 256] width 90 height 22
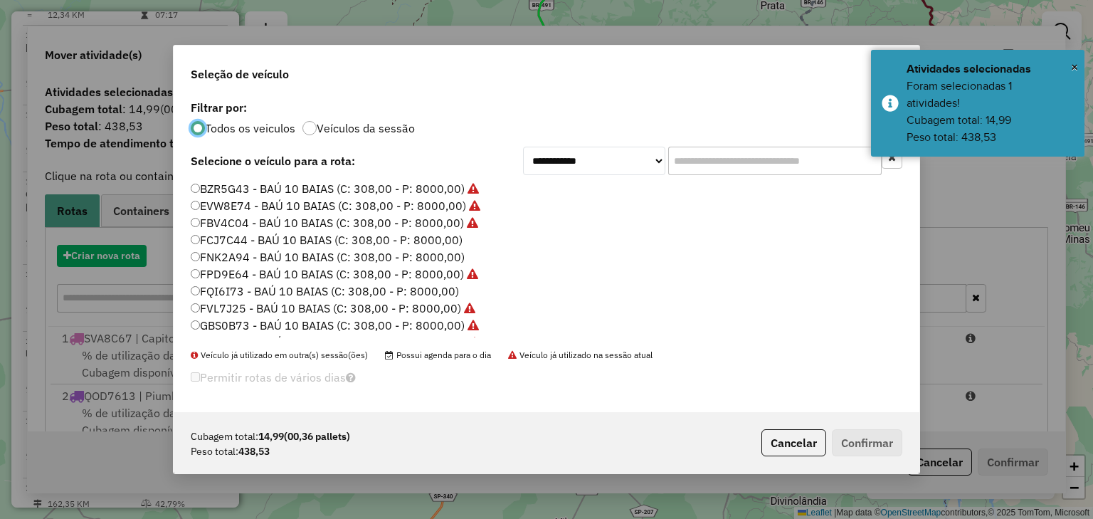
scroll to position [7, 4]
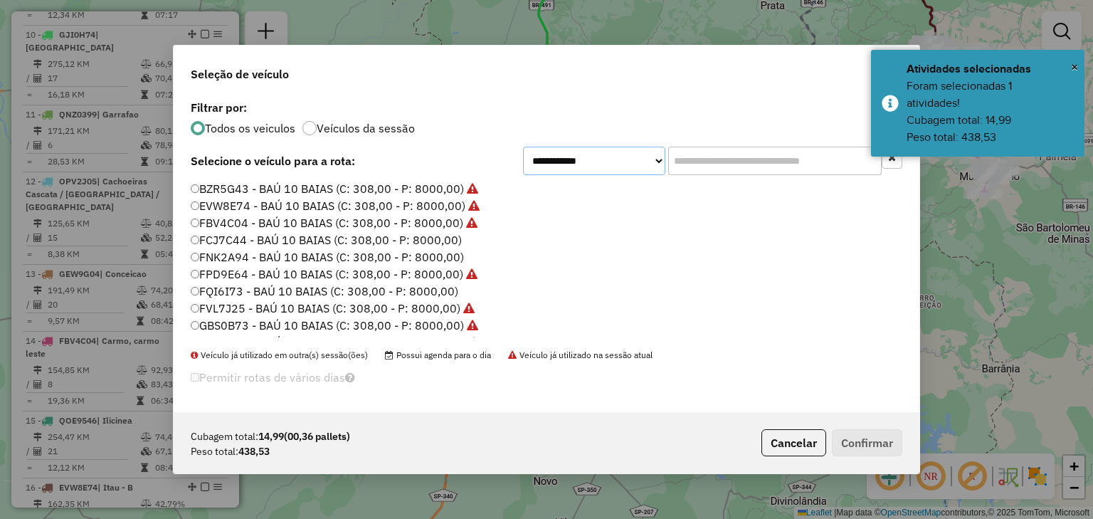
click at [640, 157] on select "**********" at bounding box center [594, 161] width 142 height 28
select select "********"
click at [523, 169] on select "**********" at bounding box center [594, 161] width 142 height 28
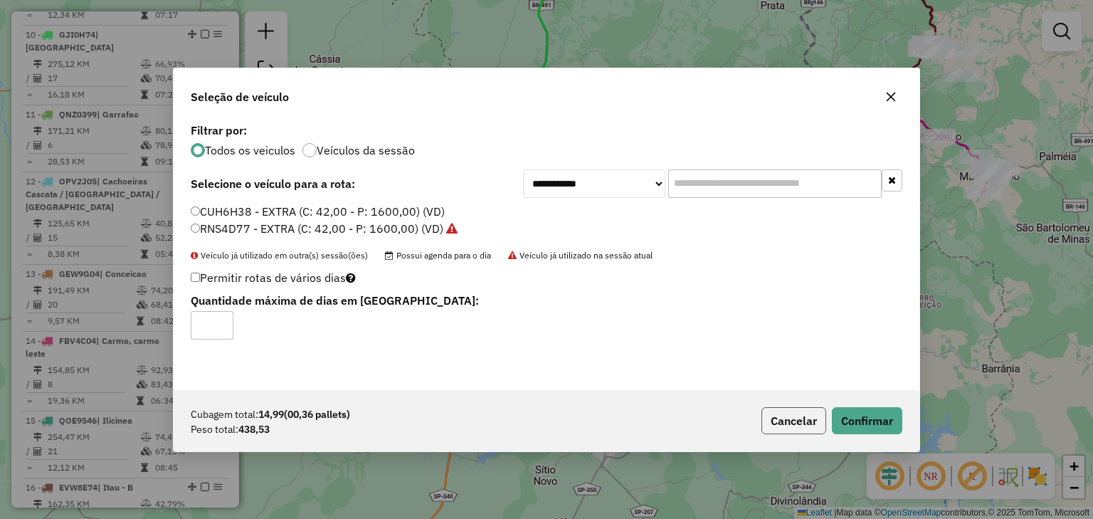
click at [805, 424] on button "Cancelar" at bounding box center [793, 420] width 65 height 27
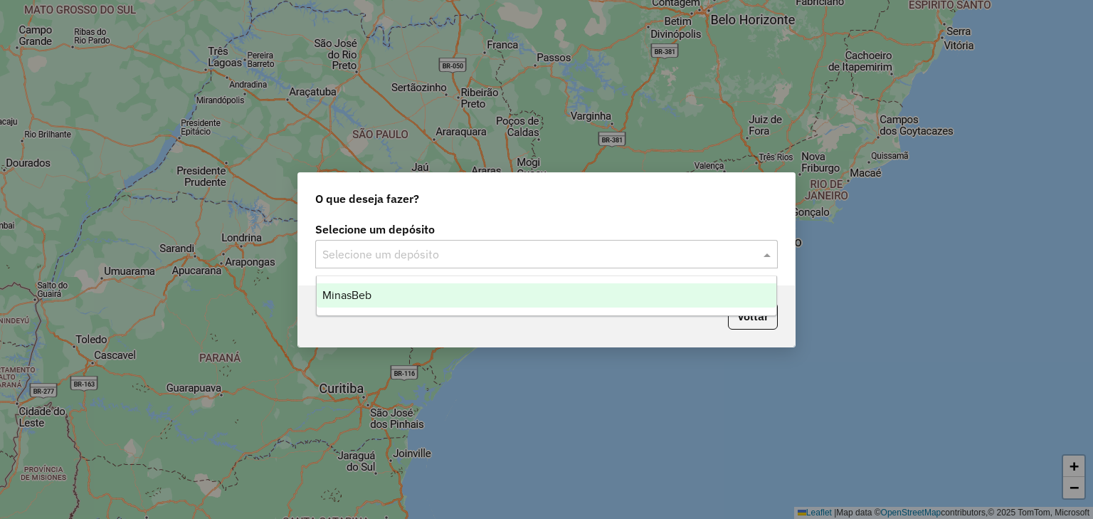
click at [421, 248] on input "text" at bounding box center [532, 254] width 420 height 17
click at [410, 287] on div "MinasBeb" at bounding box center [547, 295] width 460 height 24
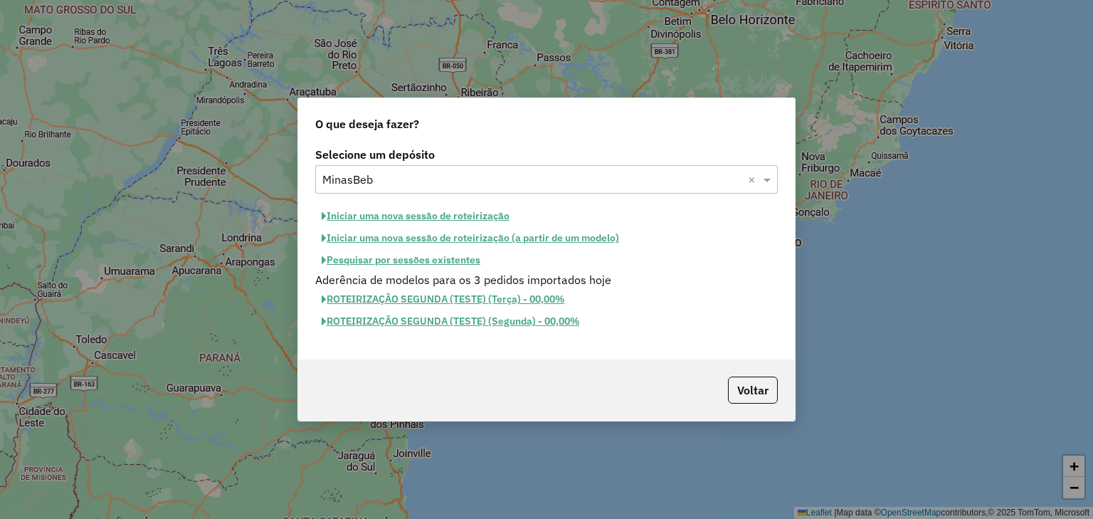
click at [433, 257] on button "Pesquisar por sessões existentes" at bounding box center [400, 260] width 171 height 22
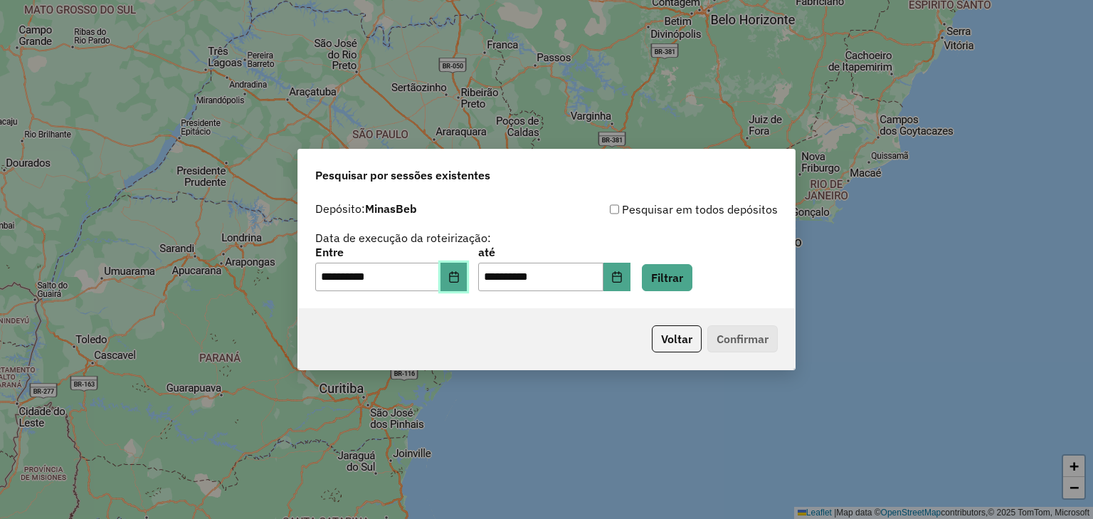
click at [460, 279] on icon "Choose Date" at bounding box center [453, 276] width 11 height 11
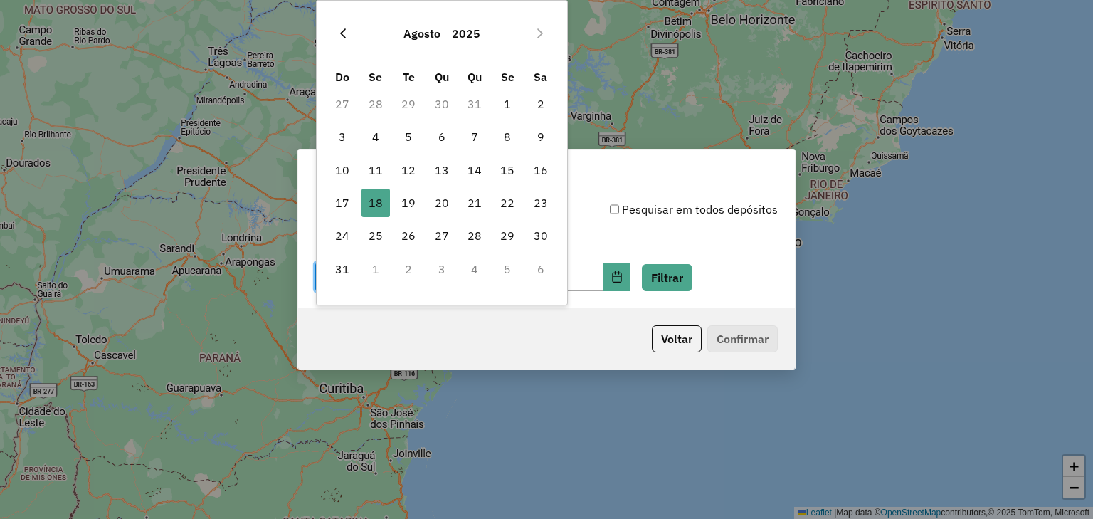
click at [337, 31] on icon "Previous Month" at bounding box center [342, 33] width 11 height 11
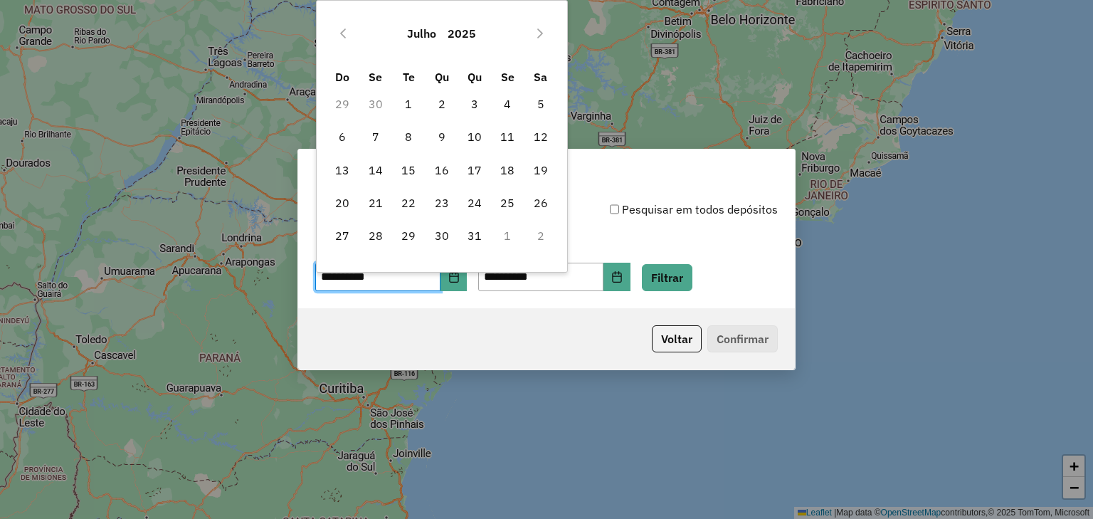
click at [337, 31] on icon "Previous Month" at bounding box center [342, 33] width 11 height 11
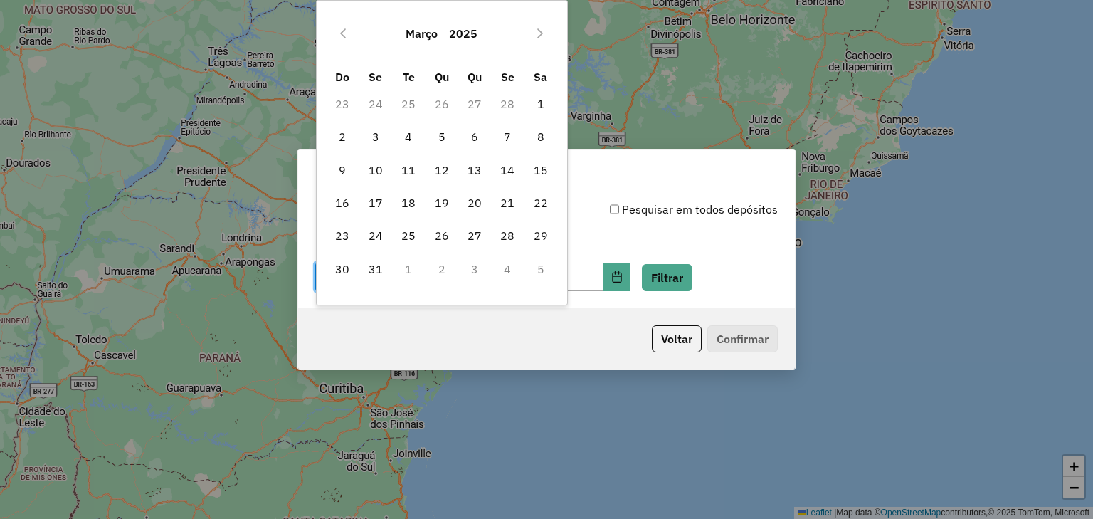
click at [337, 31] on icon "Previous Month" at bounding box center [342, 33] width 11 height 11
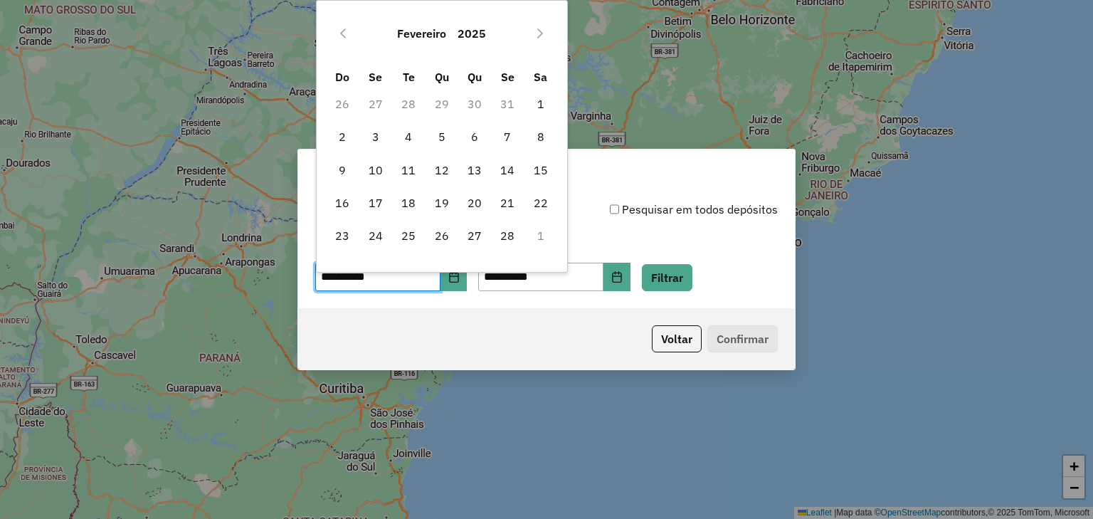
click at [337, 31] on icon "Previous Month" at bounding box center [342, 33] width 11 height 11
click at [378, 137] on span "6" at bounding box center [375, 136] width 28 height 28
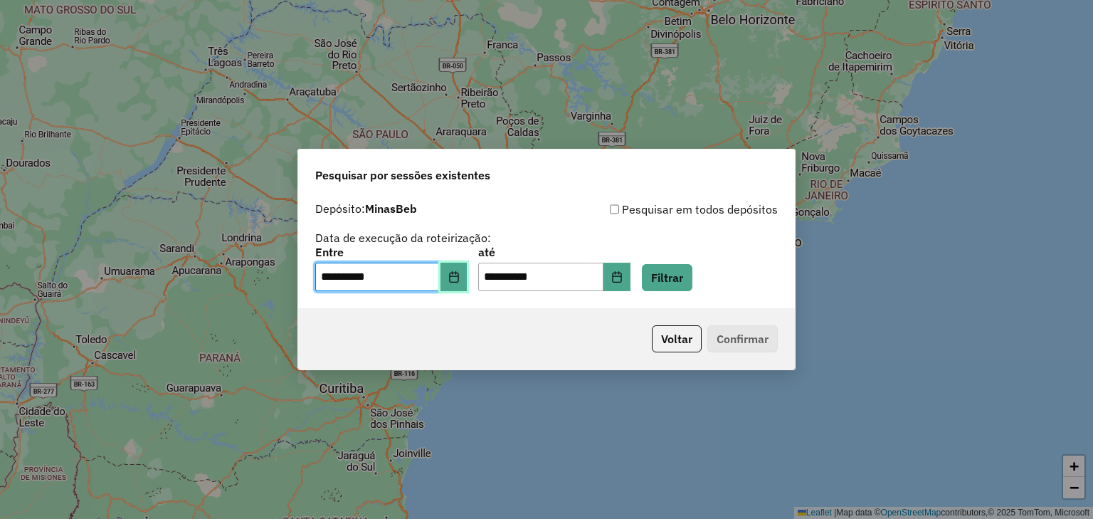
click at [461, 290] on button "Choose Date" at bounding box center [453, 276] width 27 height 28
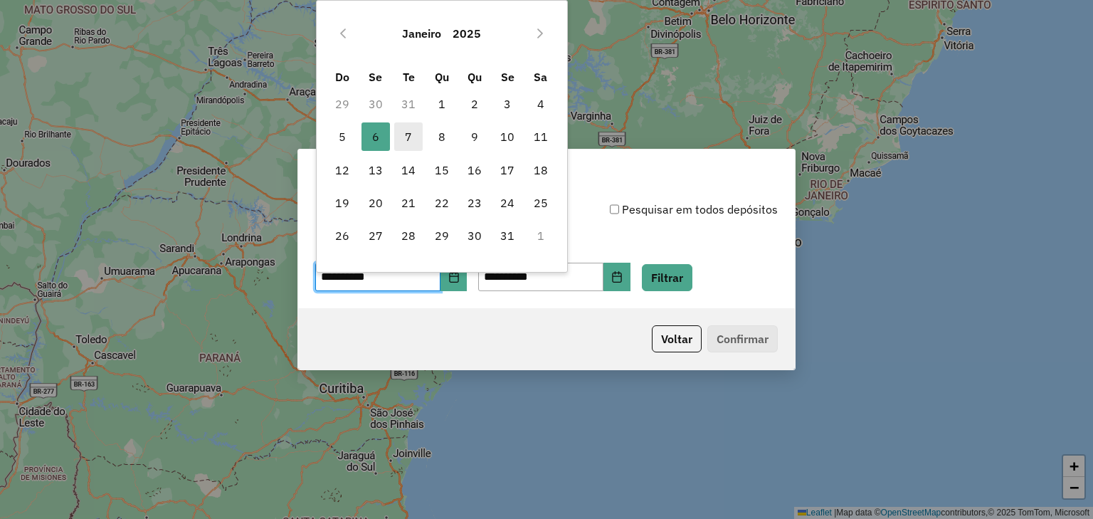
click at [404, 135] on span "7" at bounding box center [408, 136] width 28 height 28
type input "**********"
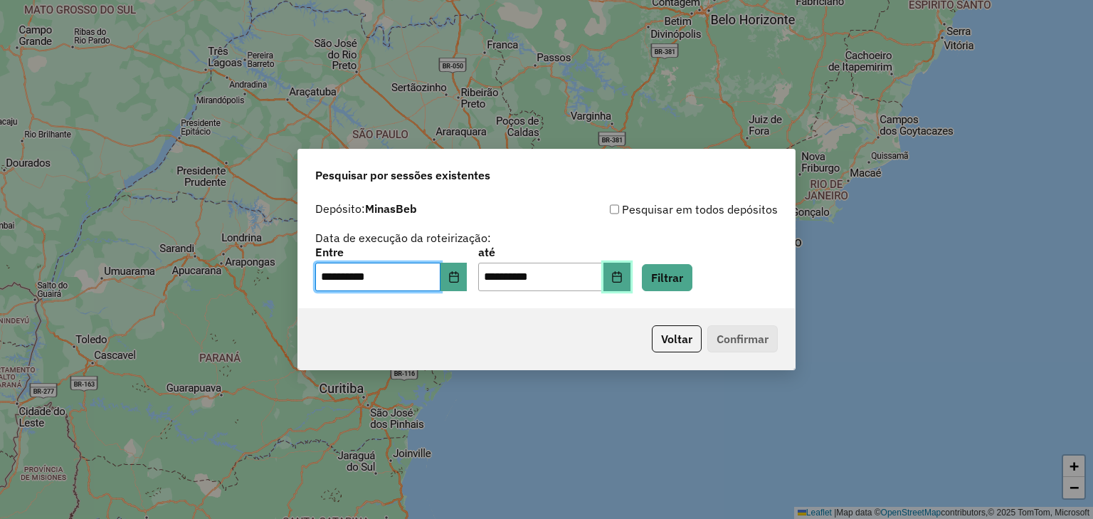
click at [622, 278] on icon "Choose Date" at bounding box center [616, 276] width 11 height 11
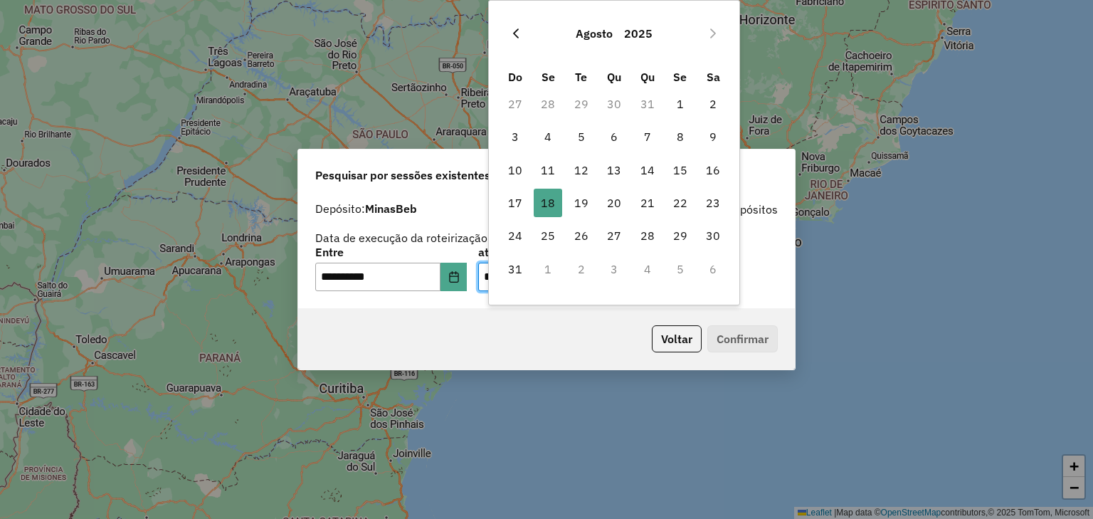
click at [519, 41] on button "Previous Month" at bounding box center [515, 33] width 23 height 23
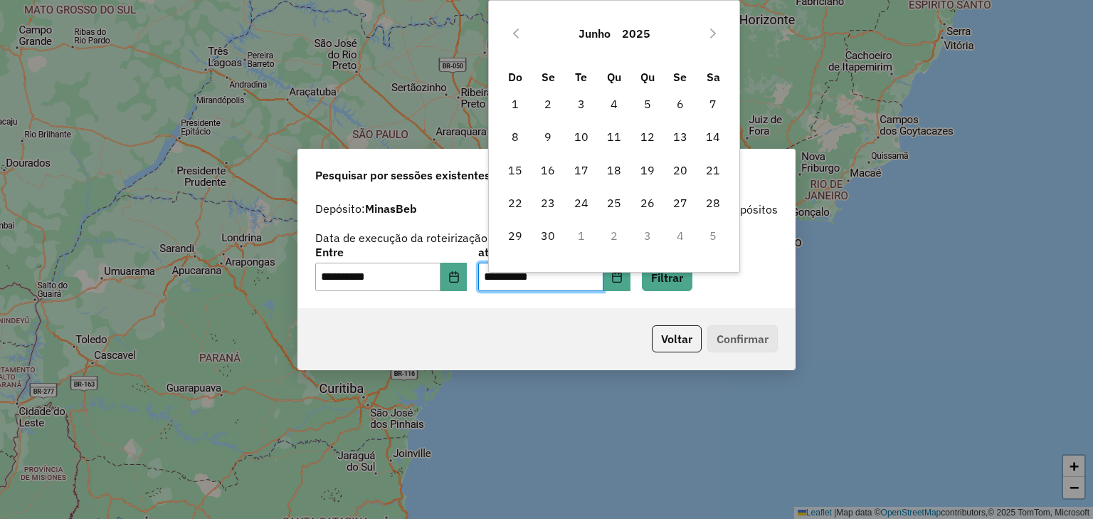
click at [519, 41] on button "Previous Month" at bounding box center [515, 33] width 23 height 23
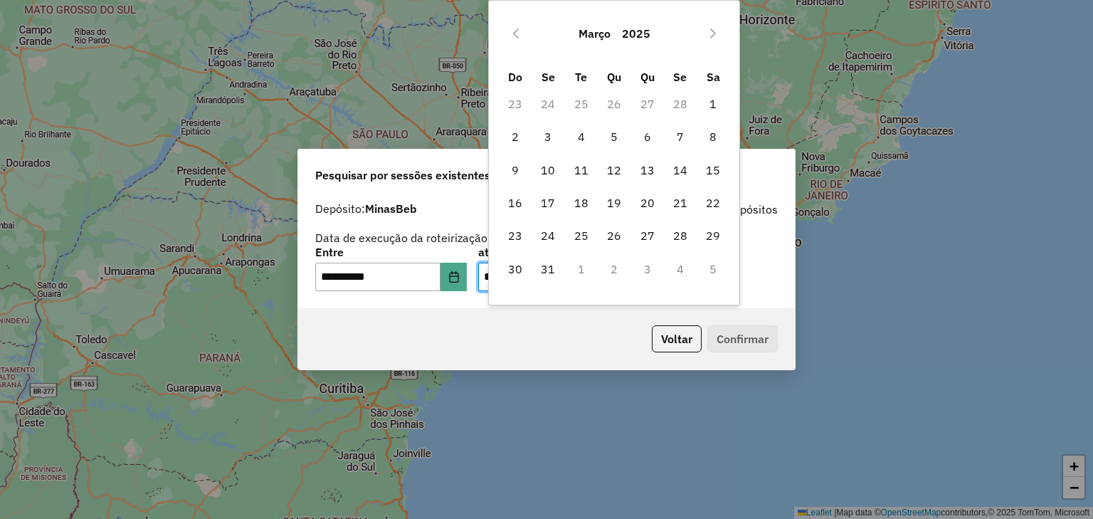
click at [519, 41] on button "Previous Month" at bounding box center [515, 33] width 23 height 23
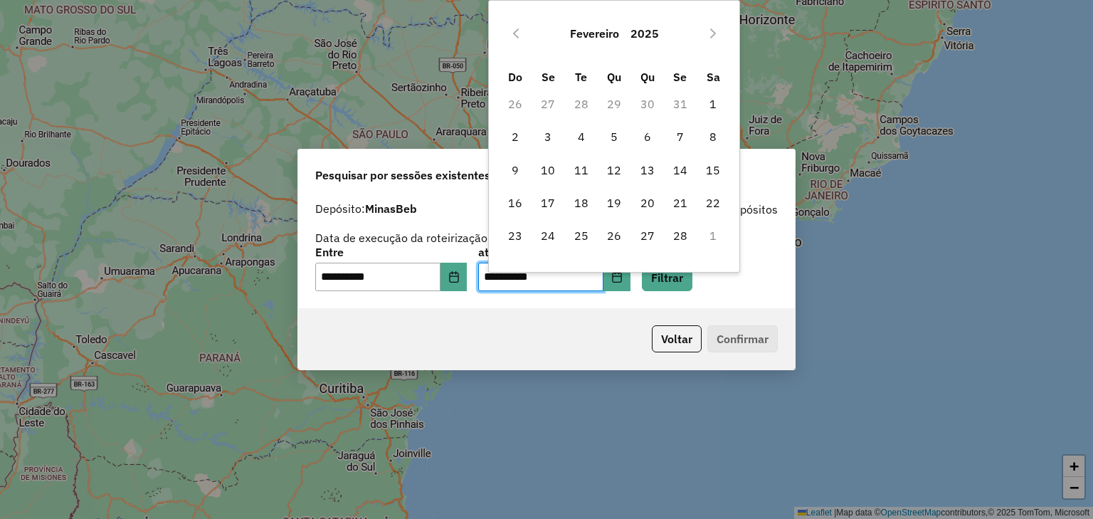
click at [519, 41] on button "Previous Month" at bounding box center [515, 33] width 23 height 23
click at [578, 138] on span "7" at bounding box center [581, 136] width 28 height 28
type input "**********"
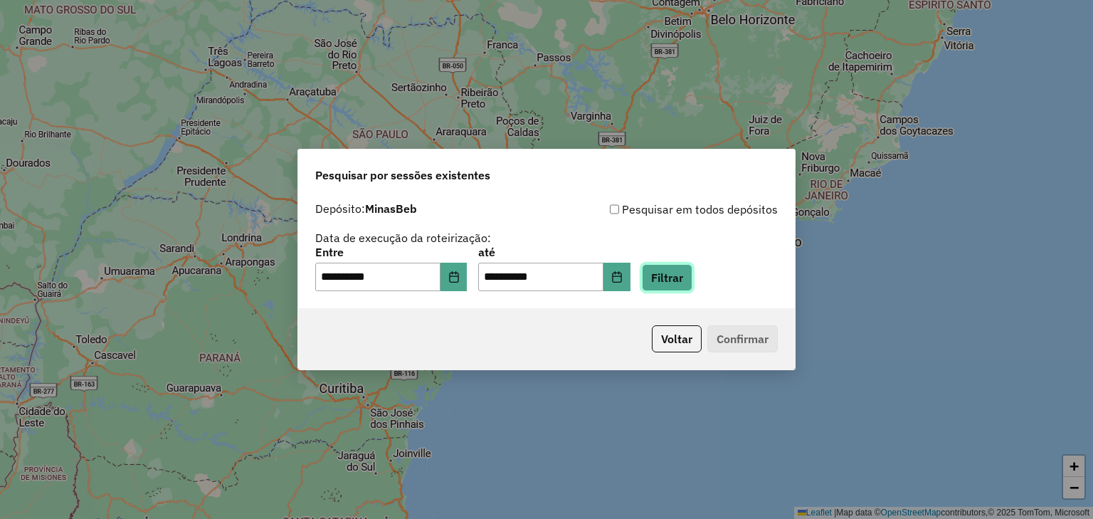
click at [671, 283] on button "Filtrar" at bounding box center [667, 277] width 51 height 27
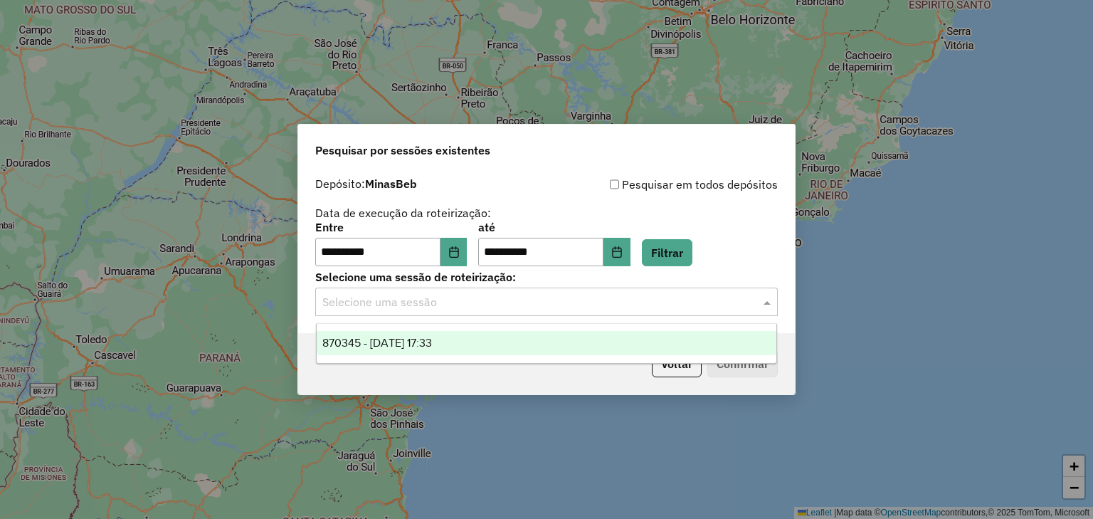
click at [534, 307] on input "text" at bounding box center [532, 302] width 420 height 17
click at [536, 333] on div "870345 - 07/01/2025 17:33" at bounding box center [547, 343] width 460 height 24
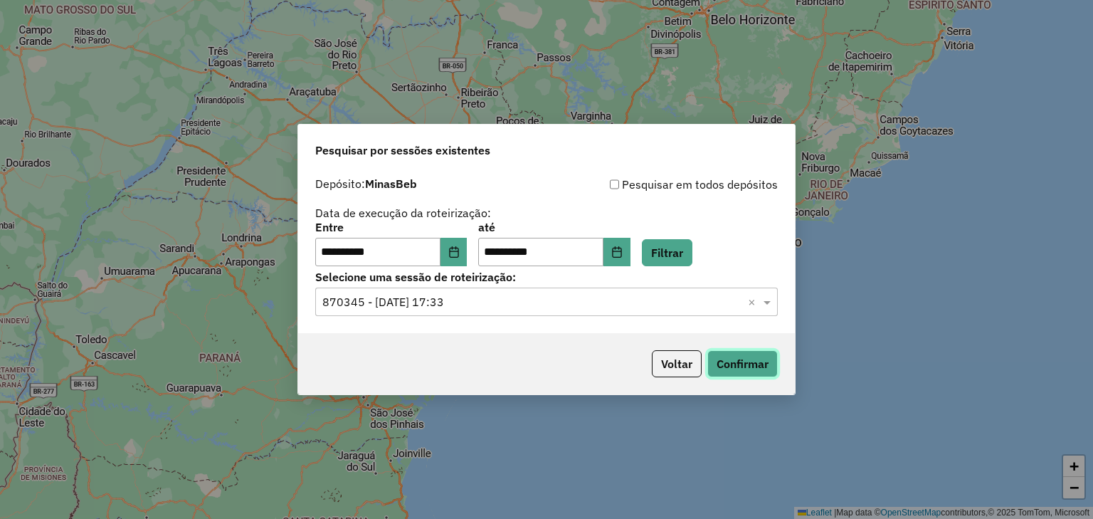
click at [739, 367] on button "Confirmar" at bounding box center [742, 363] width 70 height 27
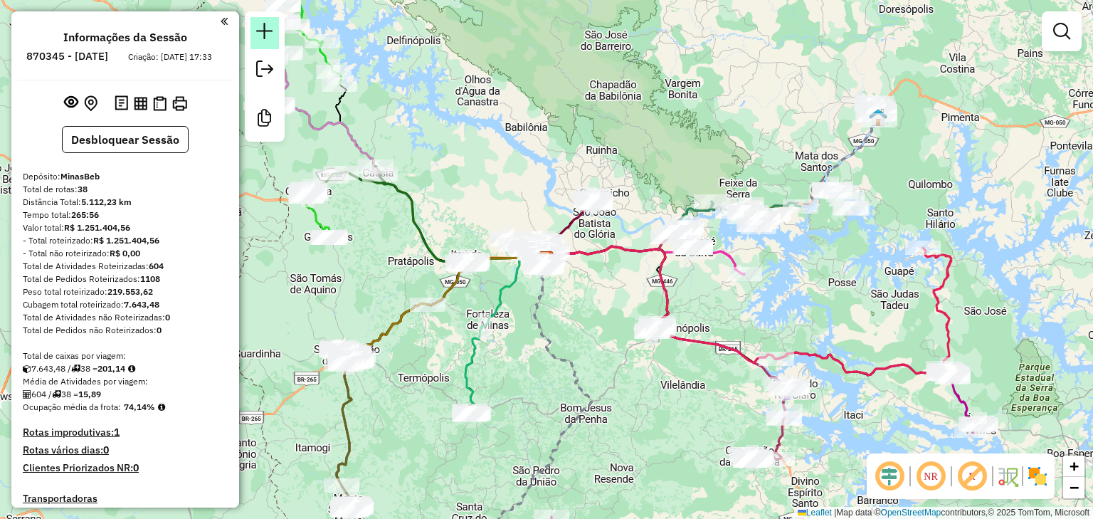
click at [255, 31] on link at bounding box center [264, 33] width 28 height 32
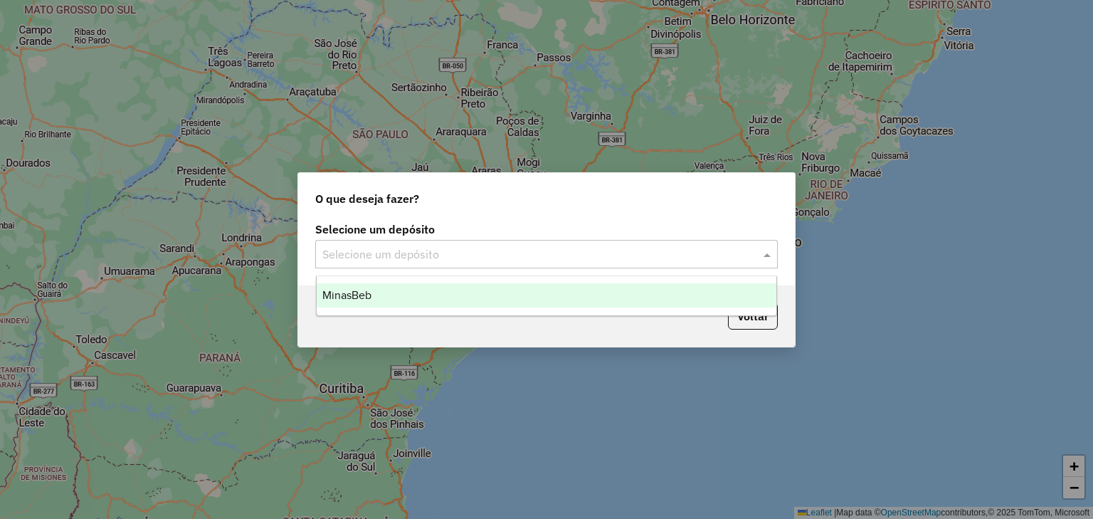
click at [347, 254] on input "text" at bounding box center [532, 254] width 420 height 17
click at [364, 292] on span "MinasBeb" at bounding box center [346, 295] width 49 height 12
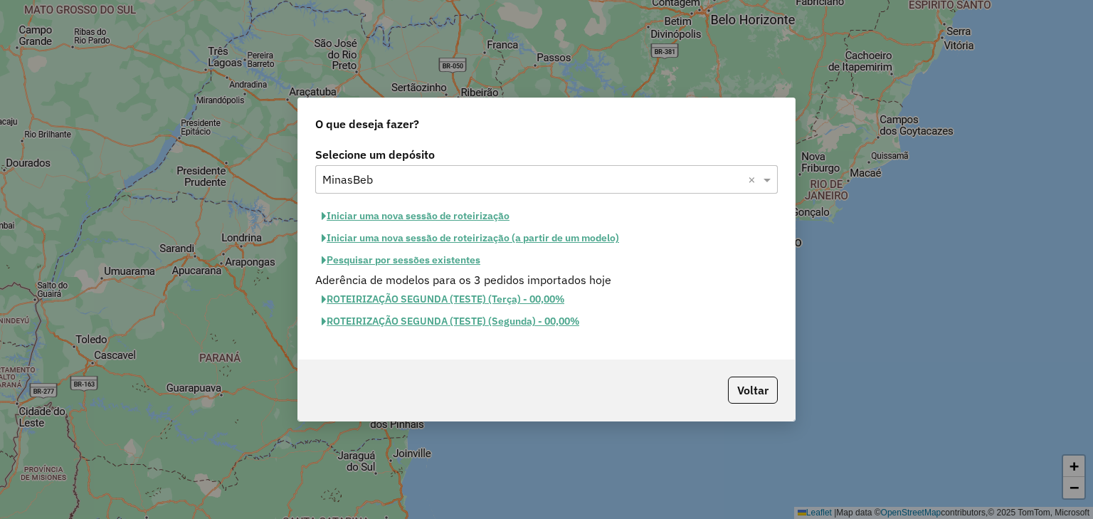
click at [404, 259] on button "Pesquisar por sessões existentes" at bounding box center [400, 260] width 171 height 22
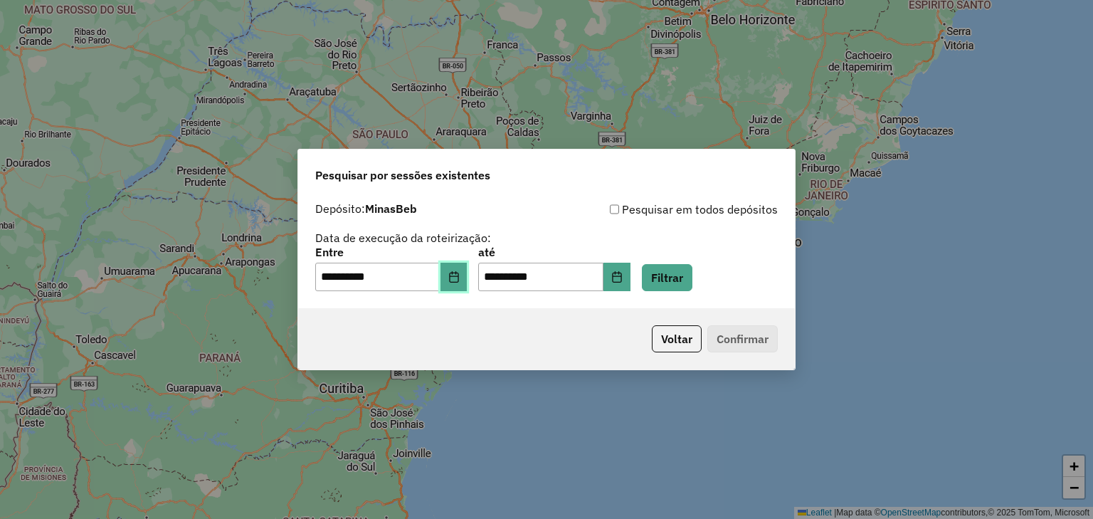
click at [458, 282] on icon "Choose Date" at bounding box center [453, 276] width 9 height 11
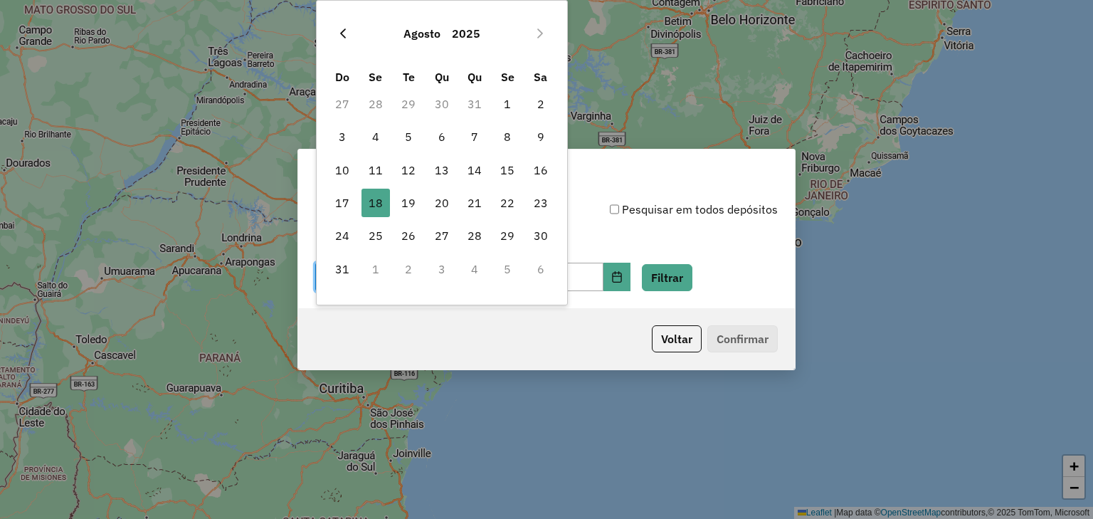
click at [344, 34] on icon "Previous Month" at bounding box center [342, 33] width 11 height 11
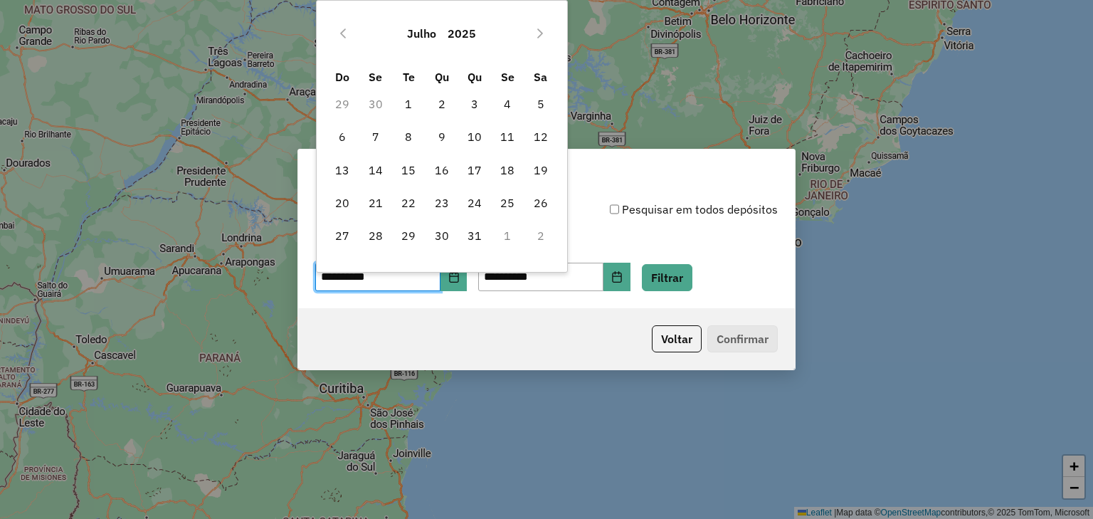
click at [344, 34] on icon "Previous Month" at bounding box center [342, 33] width 11 height 11
click at [404, 135] on span "7" at bounding box center [408, 136] width 28 height 28
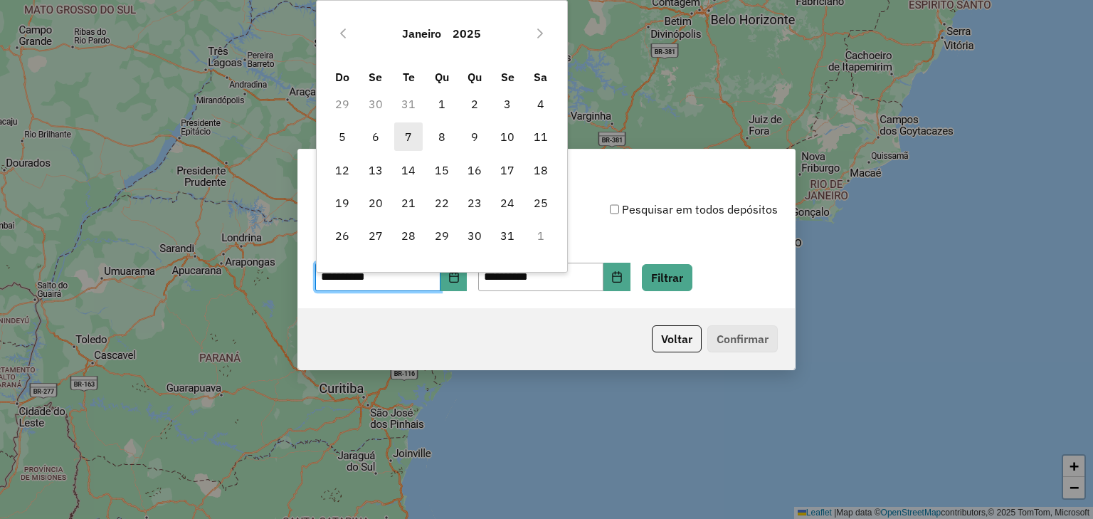
type input "**********"
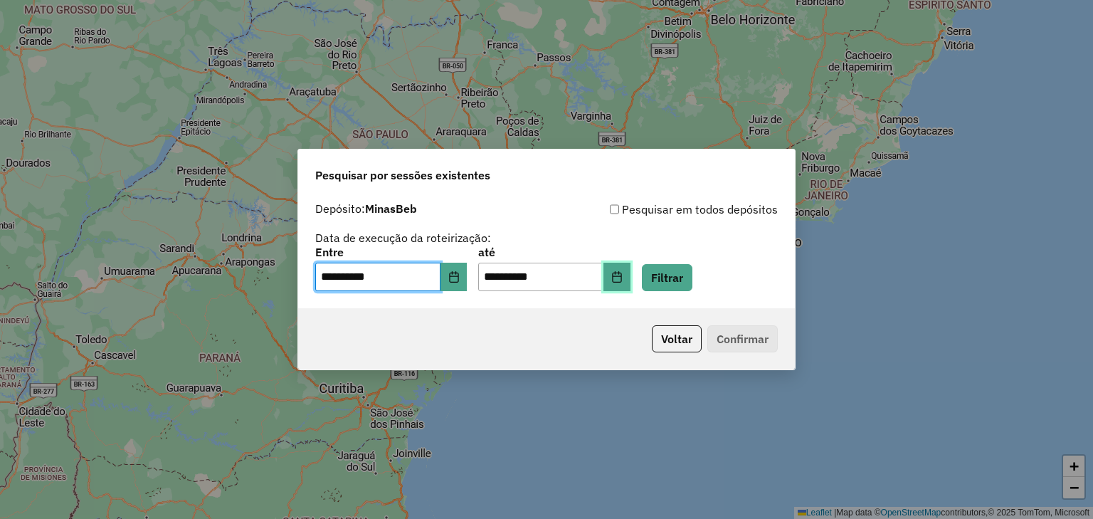
click at [622, 280] on icon "Choose Date" at bounding box center [616, 276] width 11 height 11
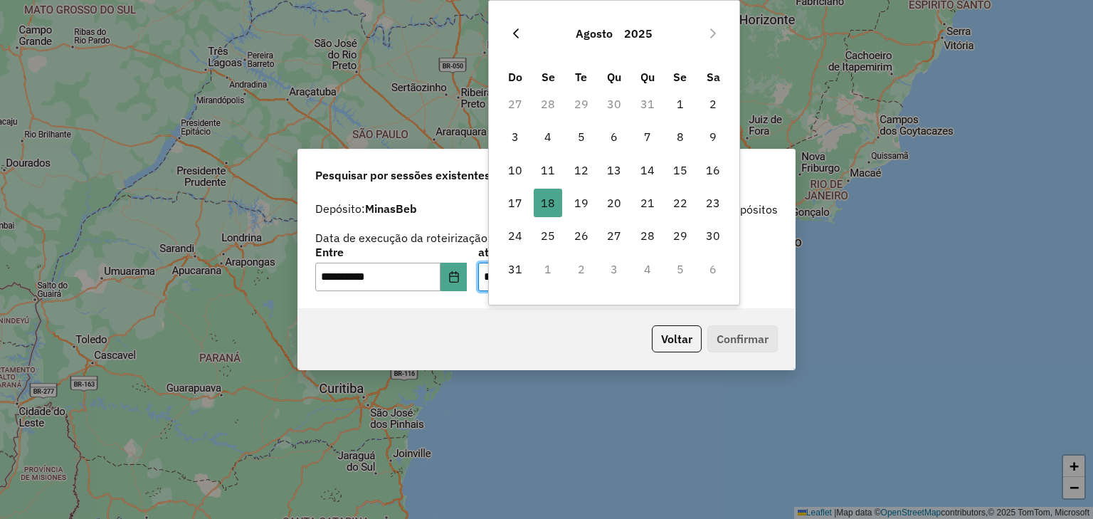
click at [518, 35] on icon "Previous Month" at bounding box center [515, 33] width 11 height 11
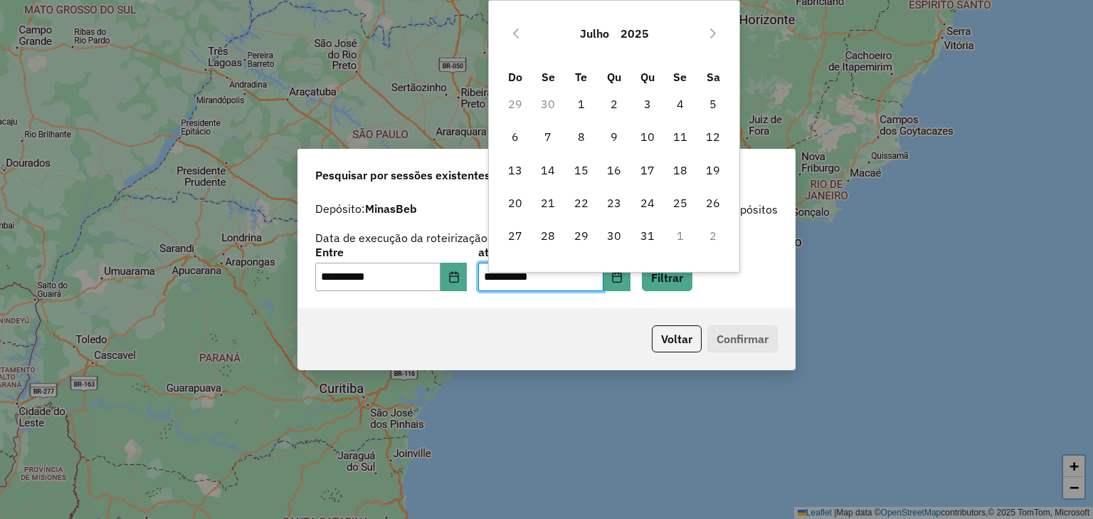
click at [518, 35] on icon "Previous Month" at bounding box center [515, 33] width 11 height 11
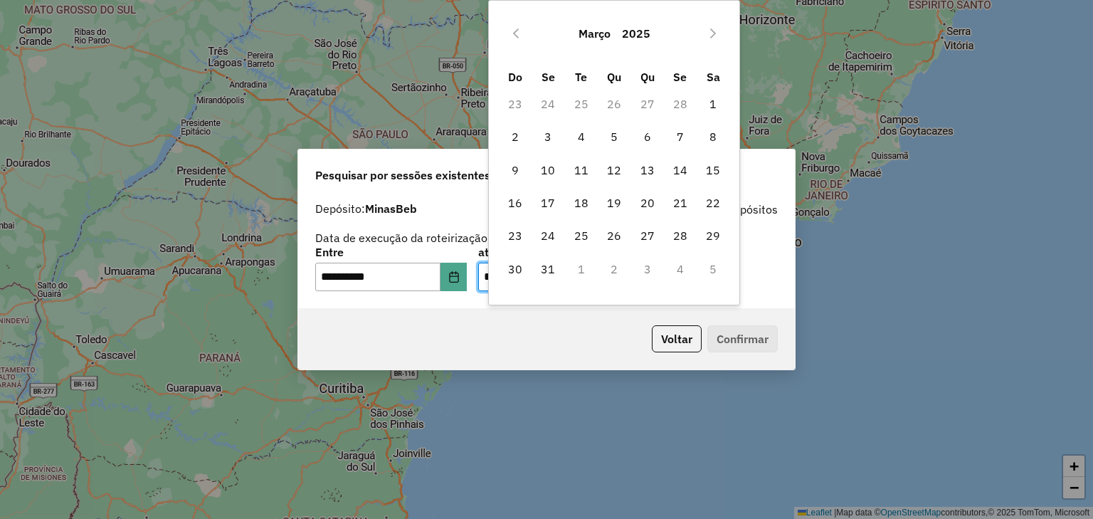
click at [518, 35] on icon "Previous Month" at bounding box center [515, 33] width 11 height 11
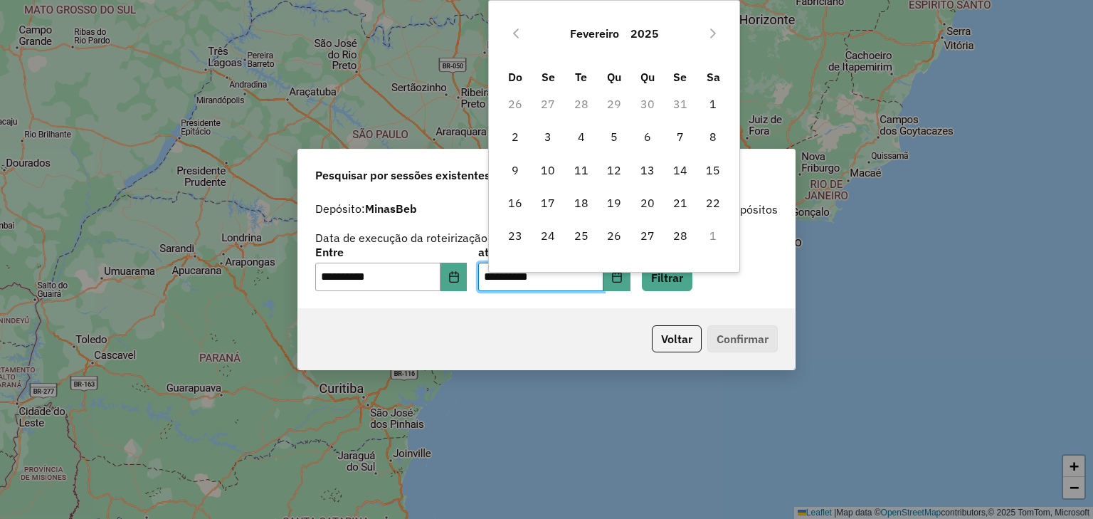
click at [518, 35] on icon "Previous Month" at bounding box center [515, 33] width 11 height 11
click at [586, 137] on span "7" at bounding box center [581, 136] width 28 height 28
type input "**********"
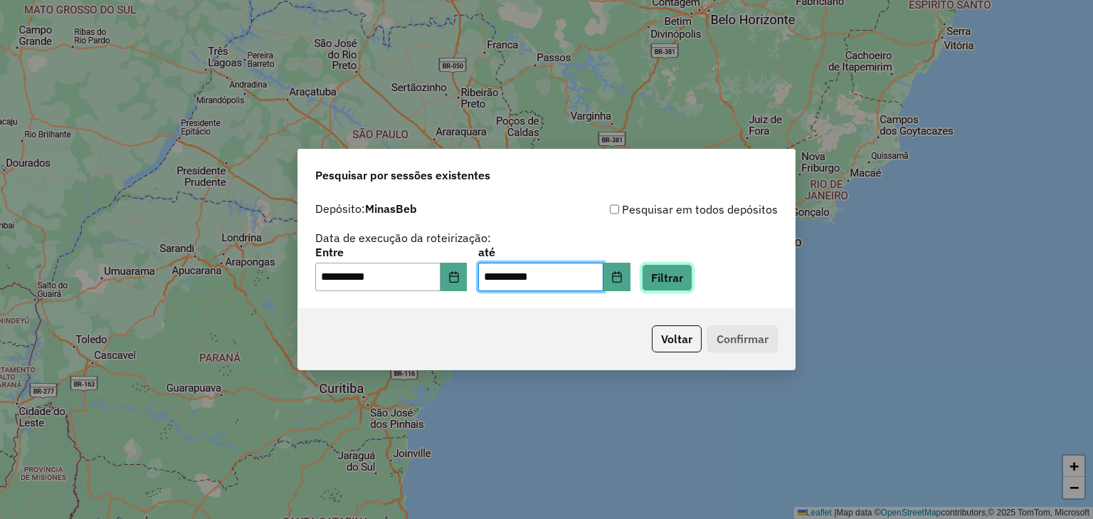
click at [677, 272] on button "Filtrar" at bounding box center [667, 277] width 51 height 27
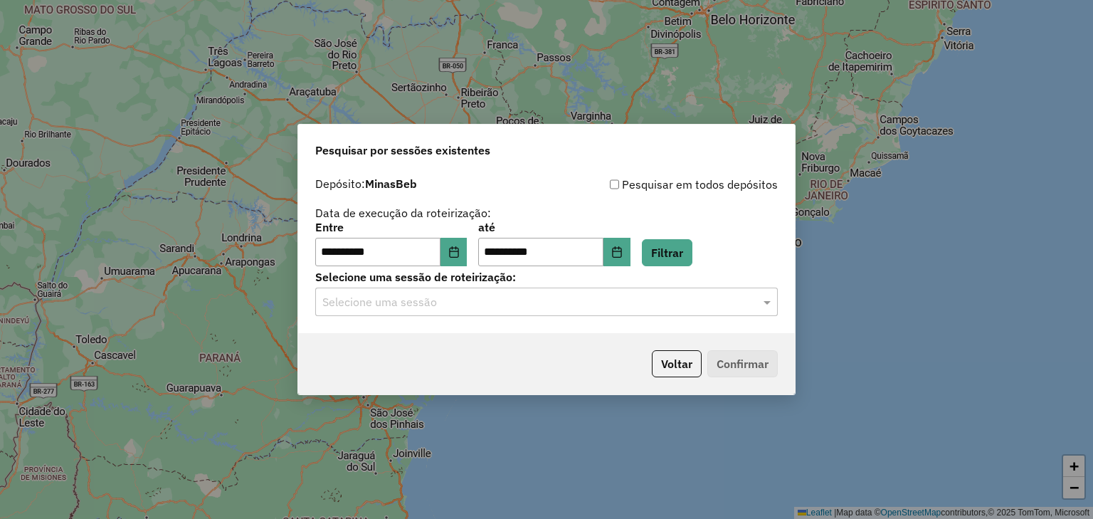
click at [526, 297] on input "text" at bounding box center [532, 302] width 420 height 17
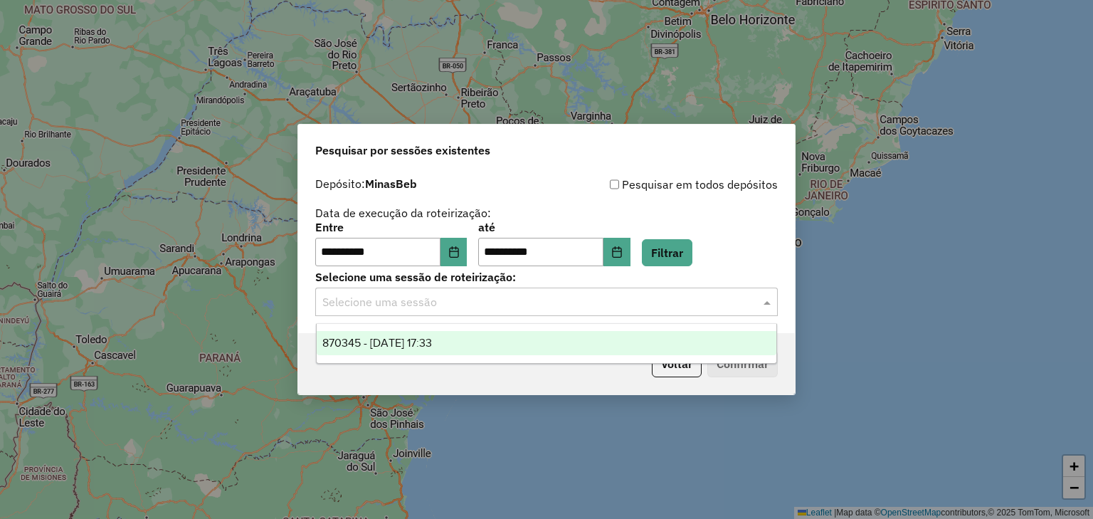
click at [504, 334] on div "870345 - 07/01/2025 17:33" at bounding box center [547, 343] width 460 height 24
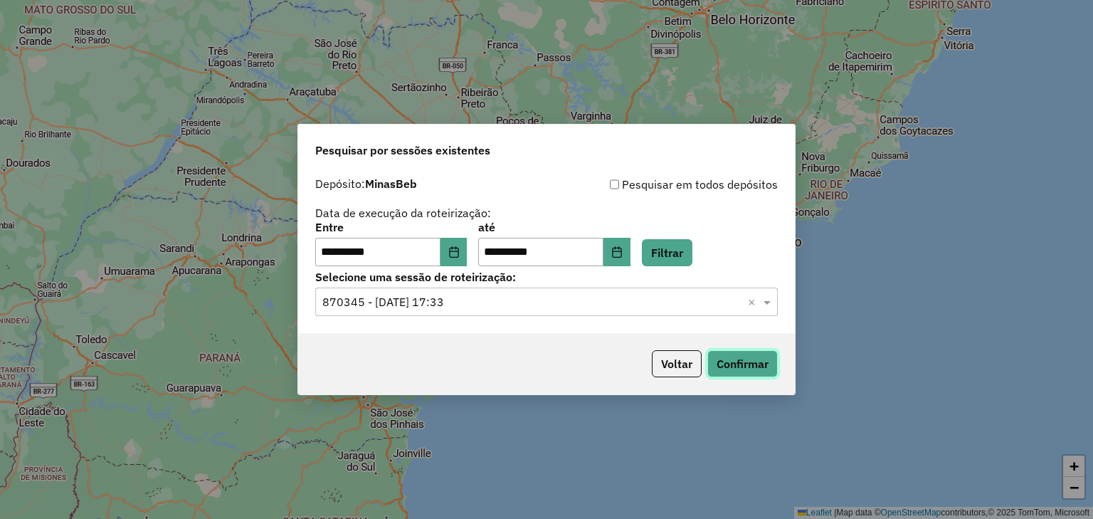
click at [743, 365] on button "Confirmar" at bounding box center [742, 363] width 70 height 27
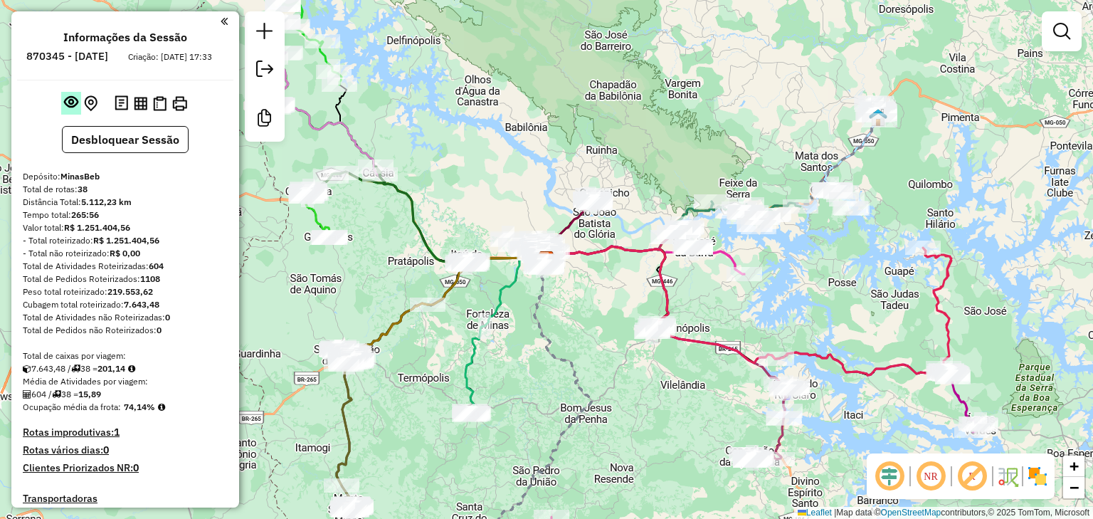
click at [65, 109] on em at bounding box center [71, 102] width 14 height 14
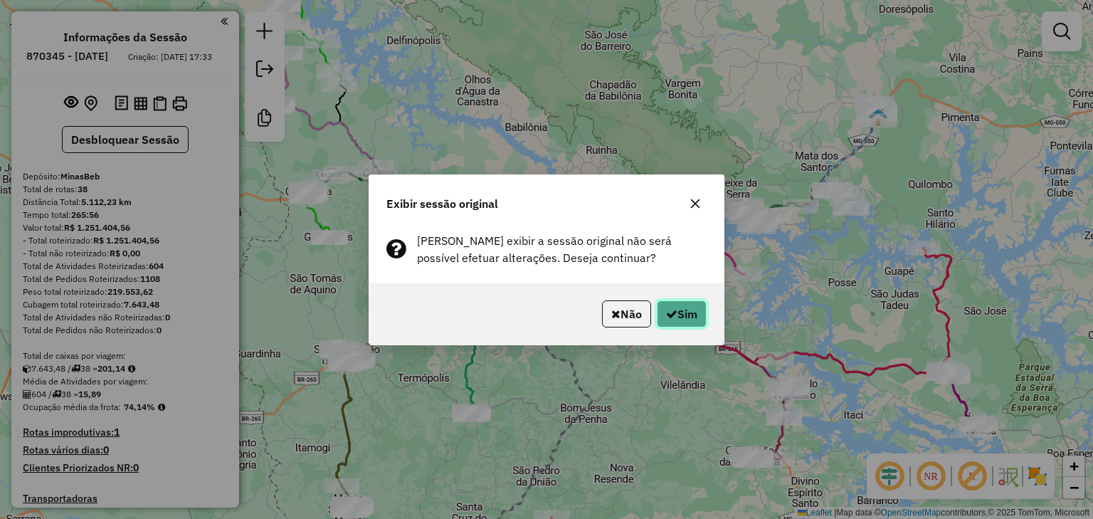
click at [694, 317] on button "Sim" at bounding box center [682, 313] width 50 height 27
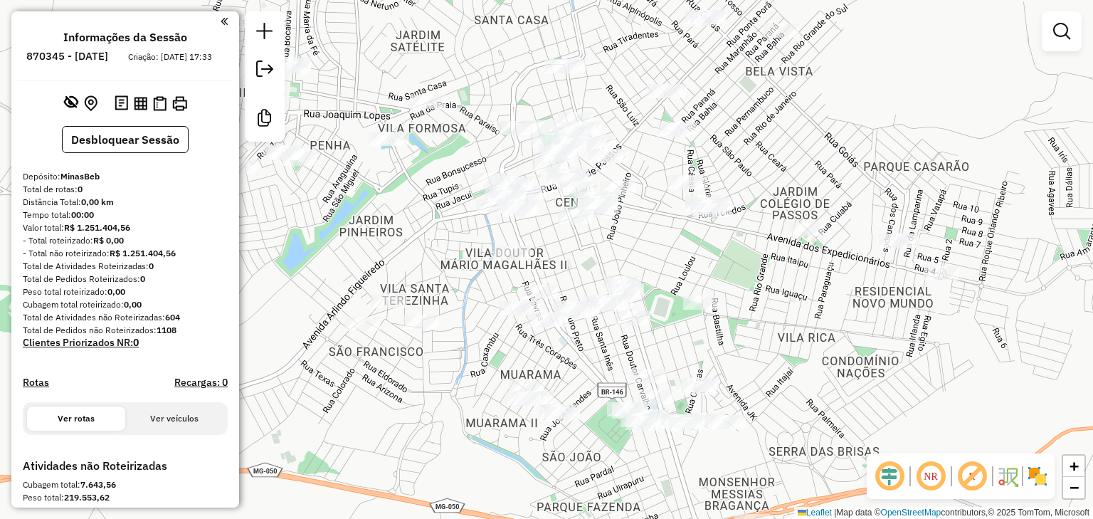
drag, startPoint x: 497, startPoint y: 299, endPoint x: 444, endPoint y: 216, distance: 98.3
click at [444, 216] on div "Janela de atendimento Grade de atendimento Capacidade Transportadoras Veículos …" at bounding box center [546, 259] width 1093 height 519
drag, startPoint x: 233, startPoint y: 245, endPoint x: 233, endPoint y: 290, distance: 44.1
click at [233, 290] on div "**********" at bounding box center [125, 259] width 228 height 496
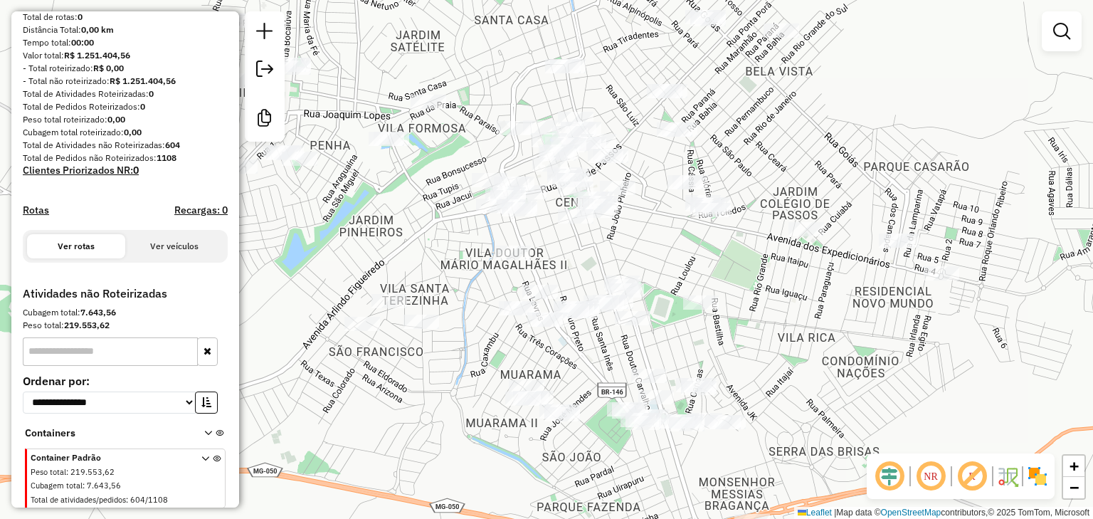
scroll to position [187, 0]
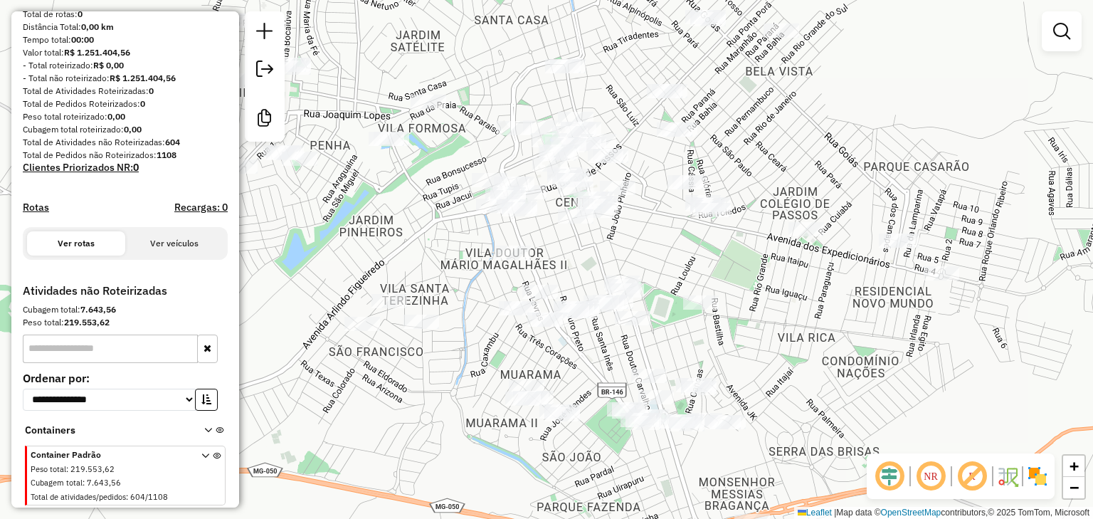
click at [211, 270] on div "Depósito: MinasBeb Total de rotas: 0 Distância Total: 0,00 km Tempo total: 00:0…" at bounding box center [125, 139] width 216 height 289
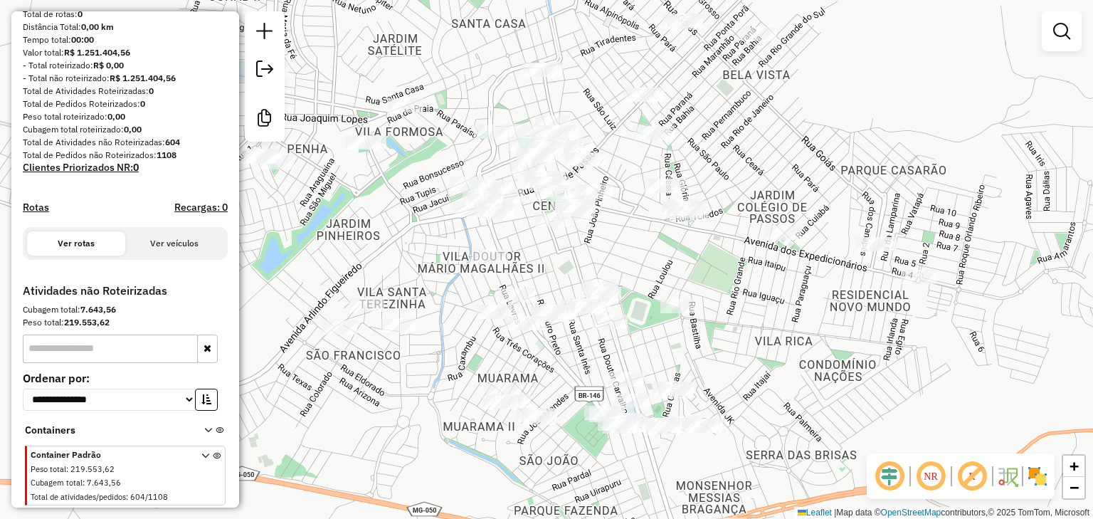
drag, startPoint x: 455, startPoint y: 85, endPoint x: 433, endPoint y: 88, distance: 23.0
click at [433, 88] on div "Janela de atendimento Grade de atendimento Capacidade Transportadoras Veículos …" at bounding box center [546, 259] width 1093 height 519
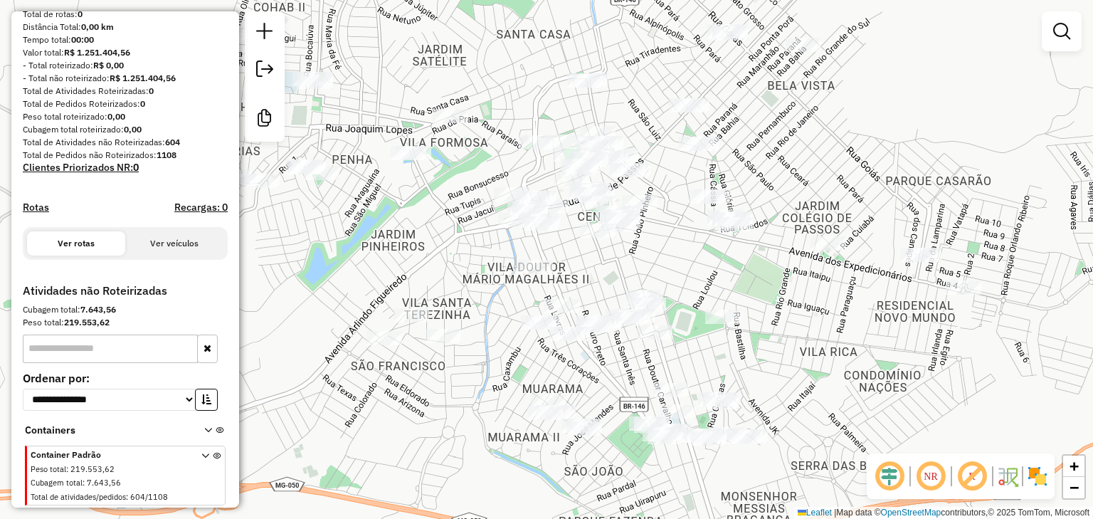
drag, startPoint x: 433, startPoint y: 95, endPoint x: 465, endPoint y: 107, distance: 34.9
click at [472, 107] on div "Janela de atendimento Grade de atendimento Capacidade Transportadoras Veículos …" at bounding box center [546, 259] width 1093 height 519
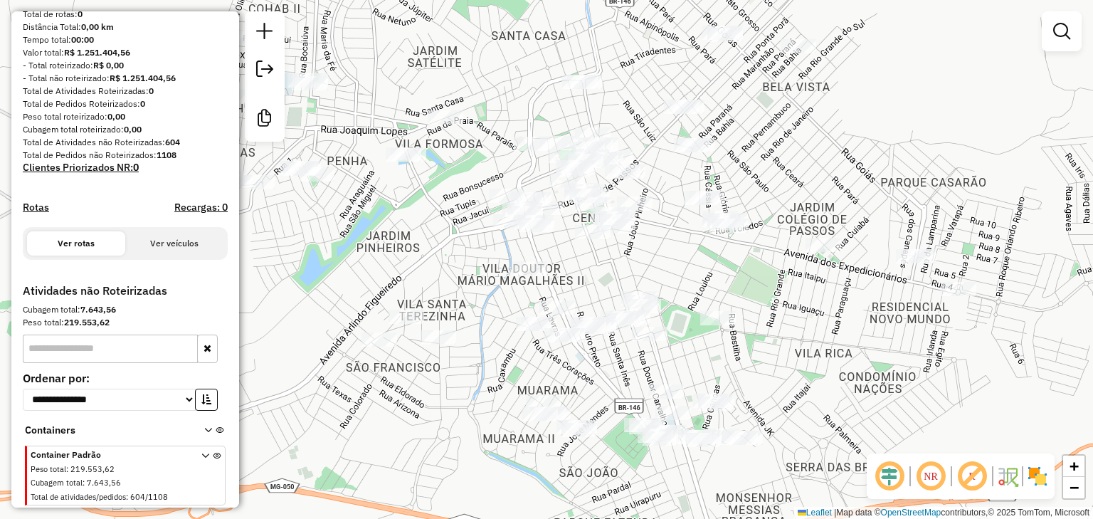
drag, startPoint x: 234, startPoint y: 279, endPoint x: 233, endPoint y: 233, distance: 46.2
click at [233, 233] on div "**********" at bounding box center [125, 259] width 228 height 496
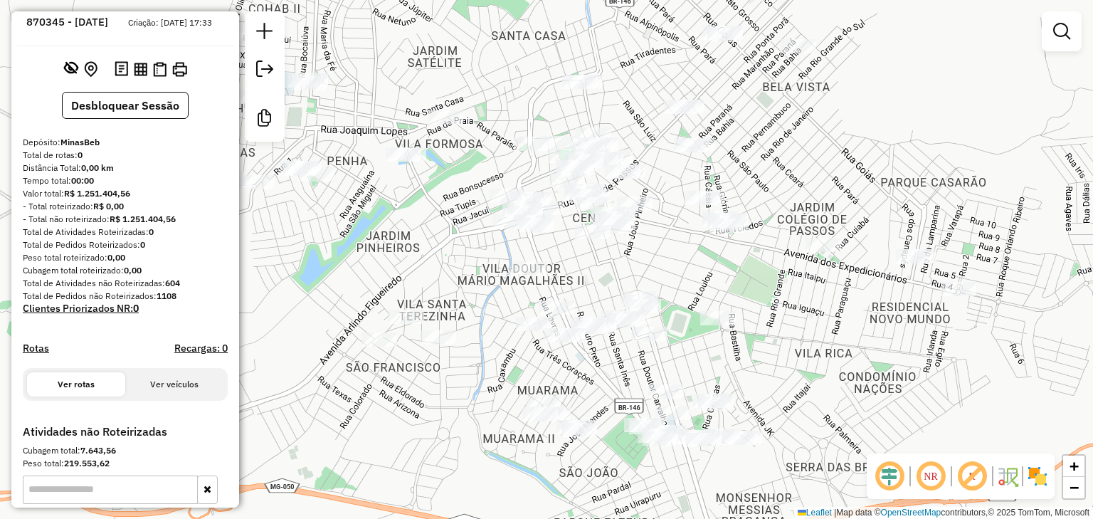
scroll to position [21, 0]
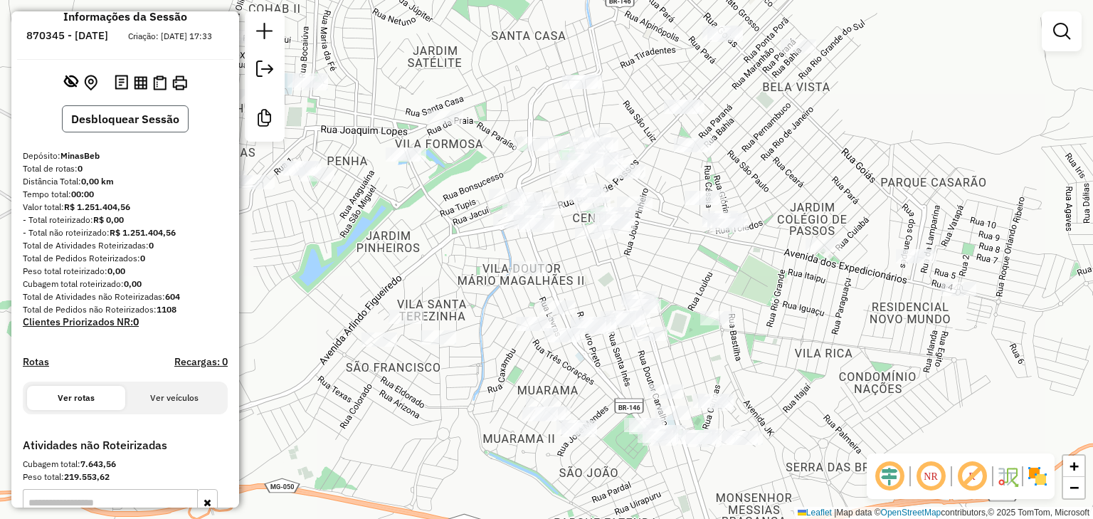
click at [159, 132] on button "Desbloquear Sessão" at bounding box center [125, 118] width 127 height 27
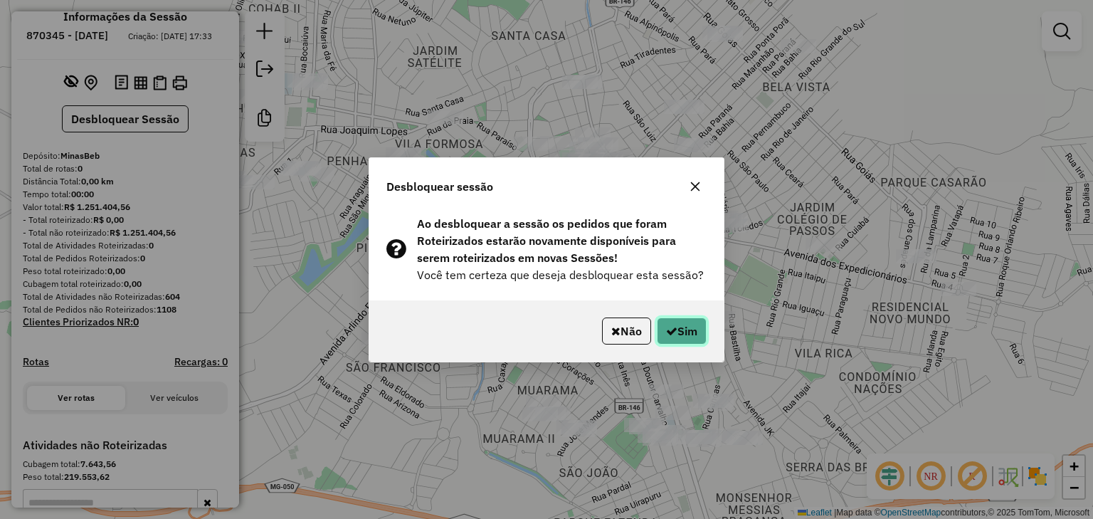
click at [679, 324] on button "Sim" at bounding box center [682, 330] width 50 height 27
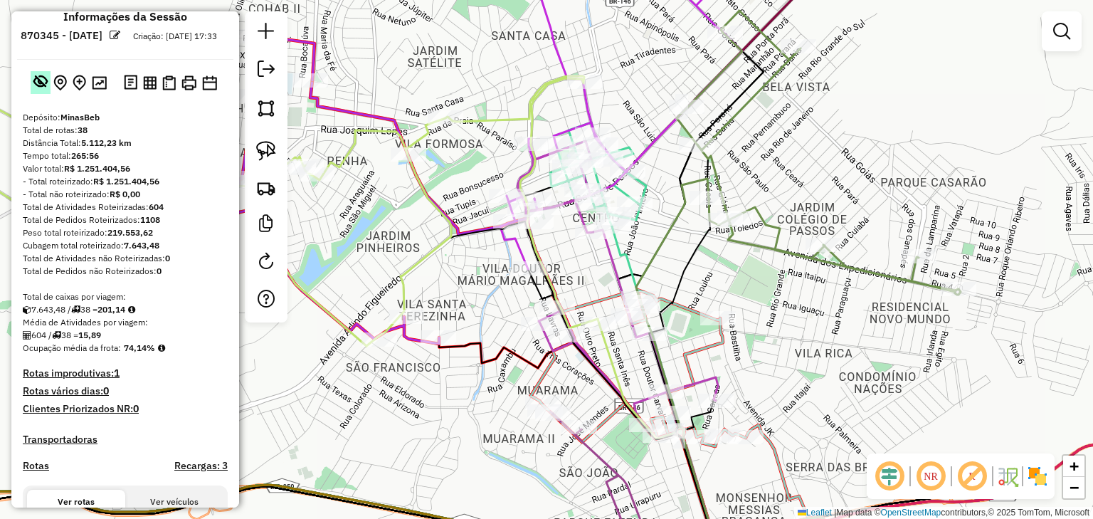
click at [33, 88] on em at bounding box center [40, 81] width 14 height 14
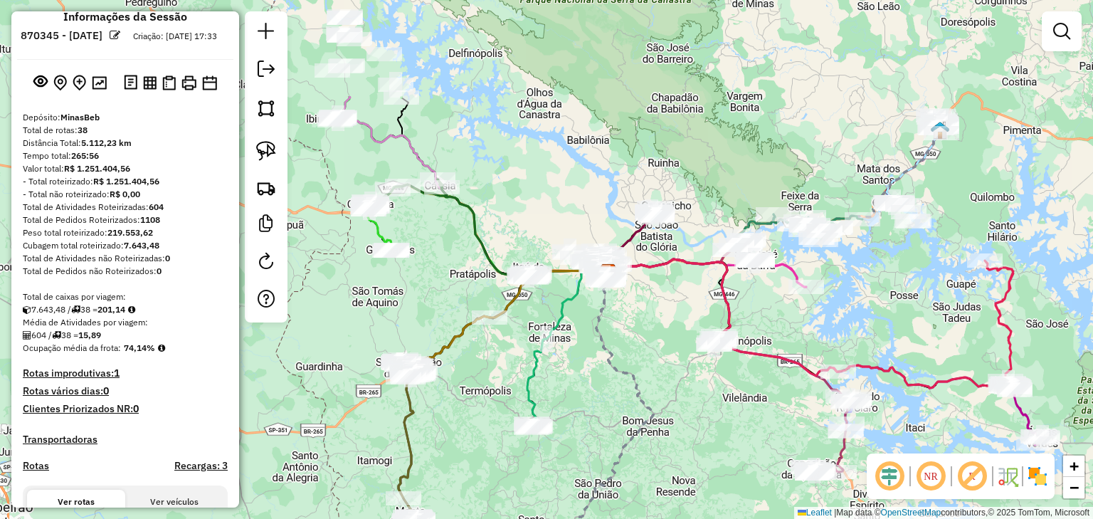
drag, startPoint x: 533, startPoint y: 194, endPoint x: 638, endPoint y: 336, distance: 176.4
click at [638, 336] on div "Janela de atendimento Grade de atendimento Capacidade Transportadoras Veículos …" at bounding box center [546, 259] width 1093 height 519
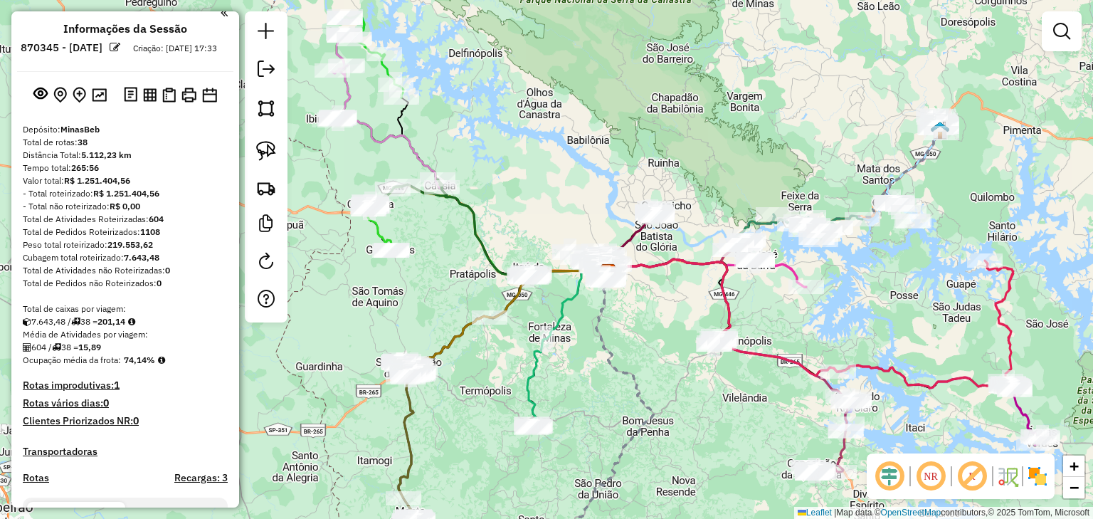
scroll to position [0, 0]
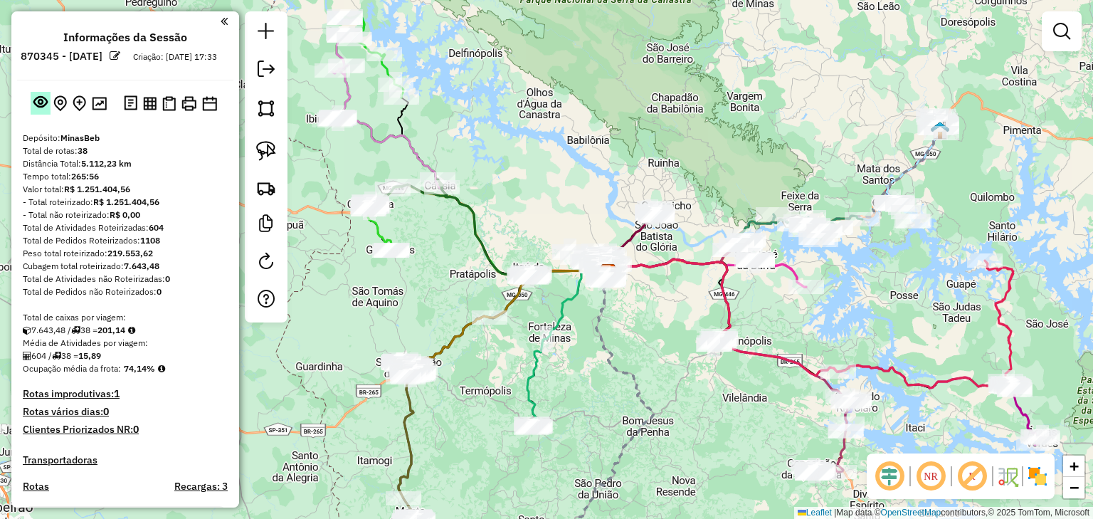
click at [35, 109] on em at bounding box center [40, 102] width 14 height 14
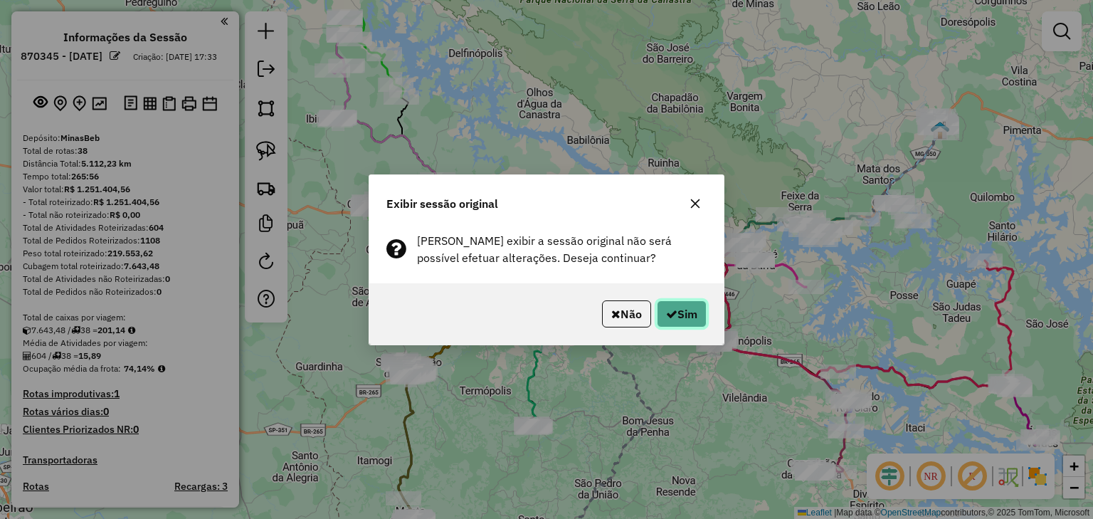
click at [681, 300] on button "Sim" at bounding box center [682, 313] width 50 height 27
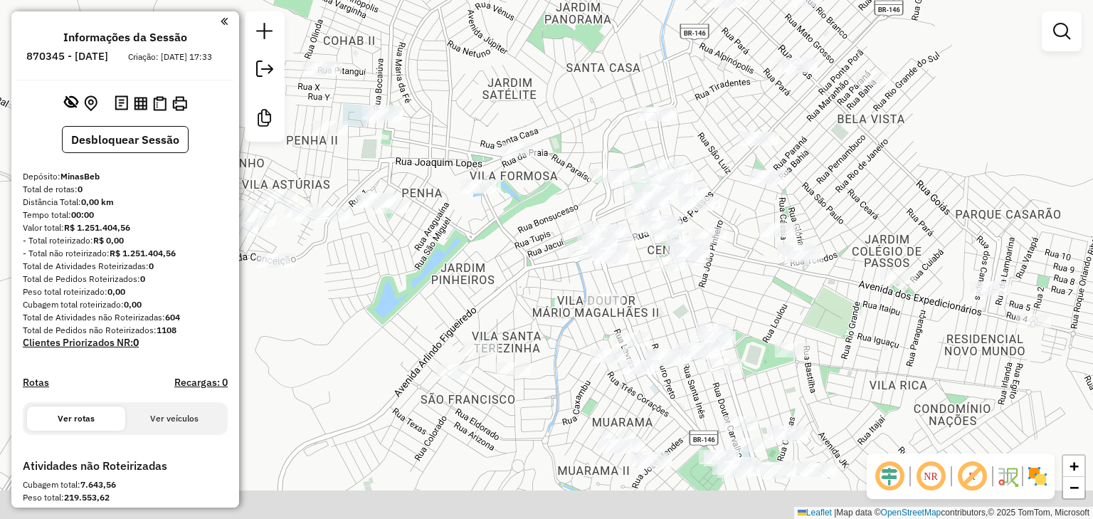
drag, startPoint x: 458, startPoint y: 240, endPoint x: 430, endPoint y: 175, distance: 70.4
click at [430, 175] on div "Janela de atendimento Grade de atendimento Capacidade Transportadoras Veículos …" at bounding box center [546, 259] width 1093 height 519
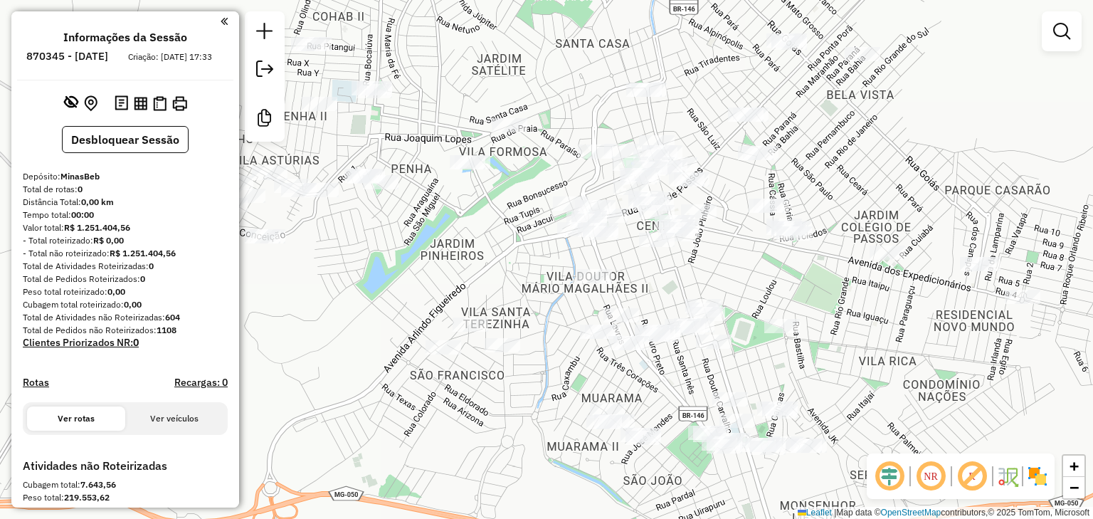
click at [430, 175] on div "Janela de atendimento Grade de atendimento Capacidade Transportadoras Veículos …" at bounding box center [546, 259] width 1093 height 519
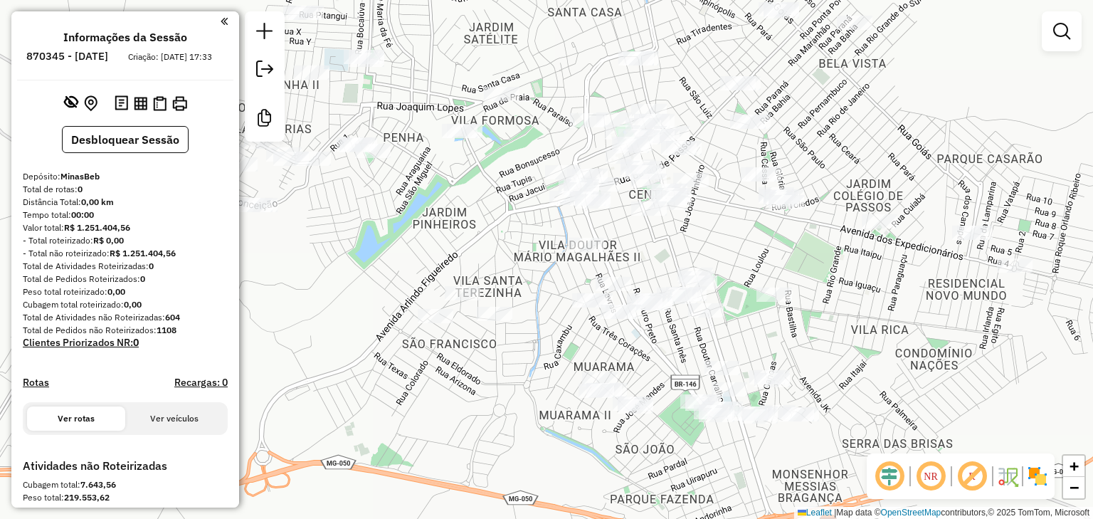
drag, startPoint x: 419, startPoint y: 174, endPoint x: 411, endPoint y: 143, distance: 32.3
click at [411, 143] on div "Janela de atendimento Grade de atendimento Capacidade Transportadoras Veículos …" at bounding box center [546, 259] width 1093 height 519
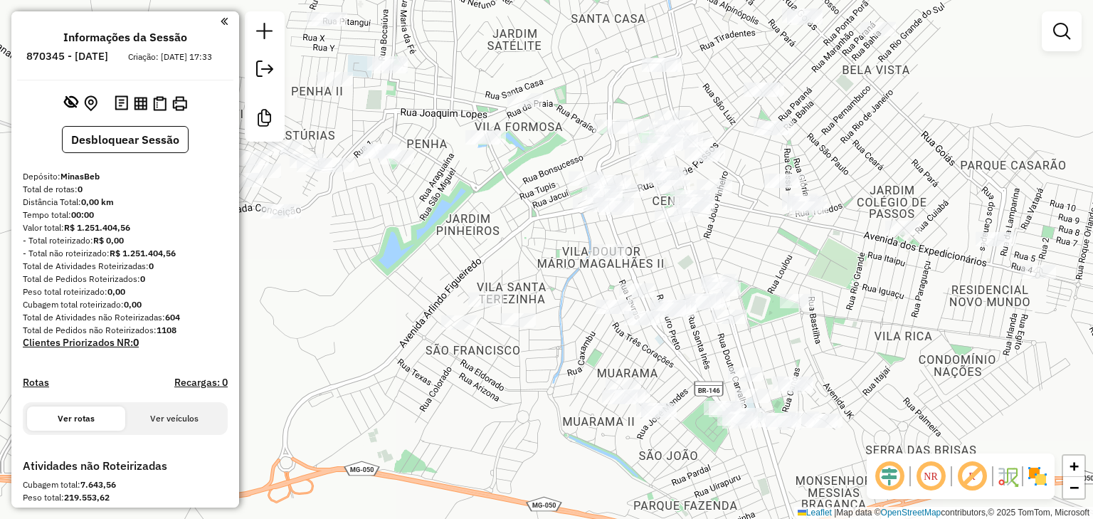
drag, startPoint x: 408, startPoint y: 85, endPoint x: 388, endPoint y: 92, distance: 20.9
click at [388, 92] on div "Janela de atendimento Grade de atendimento Capacidade Transportadoras Veículos …" at bounding box center [546, 259] width 1093 height 519
